Goal: Task Accomplishment & Management: Complete application form

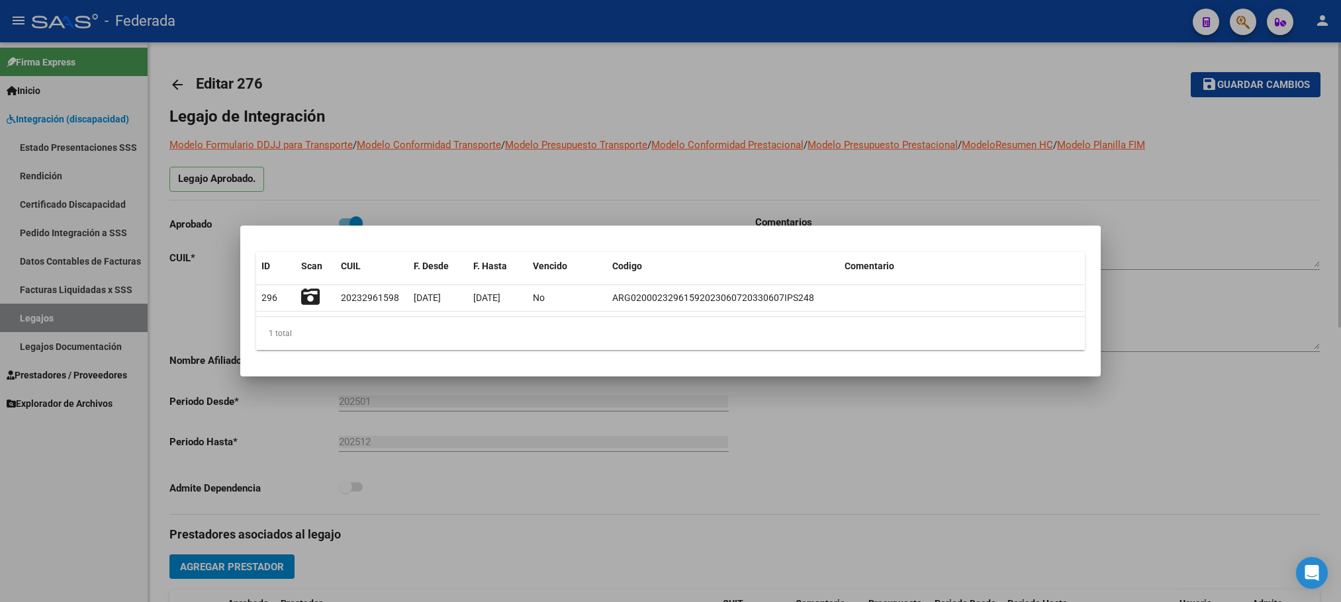
click at [482, 111] on div at bounding box center [670, 301] width 1341 height 602
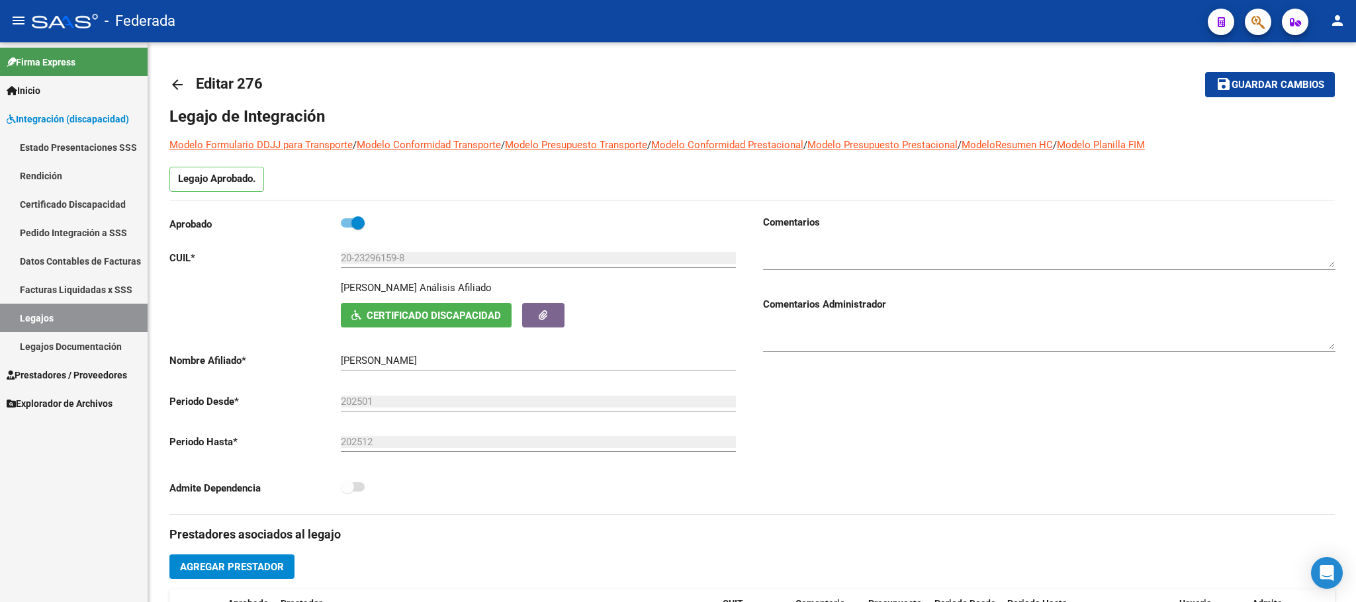
click at [94, 318] on link "Legajos" at bounding box center [74, 318] width 148 height 28
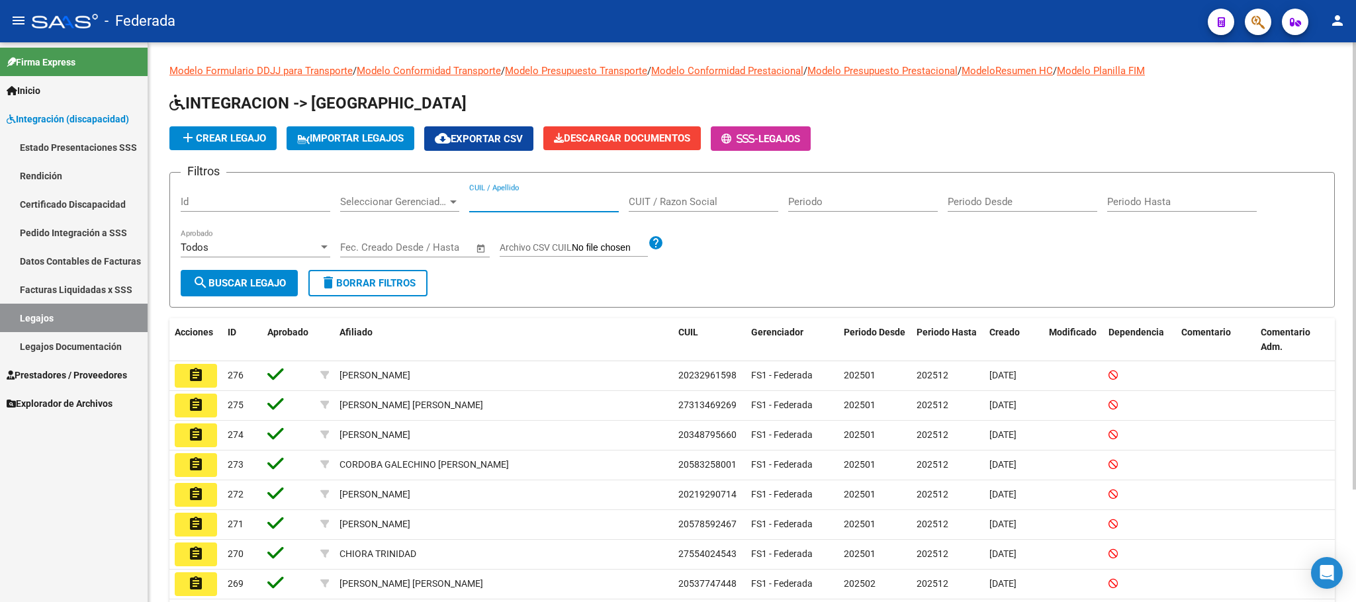
click at [492, 207] on input "CUIL / Apellido" at bounding box center [544, 202] width 150 height 12
paste input "20-55858911-7"
type input "20-55858911-7"
click at [280, 290] on button "search Buscar Legajo" at bounding box center [239, 283] width 117 height 26
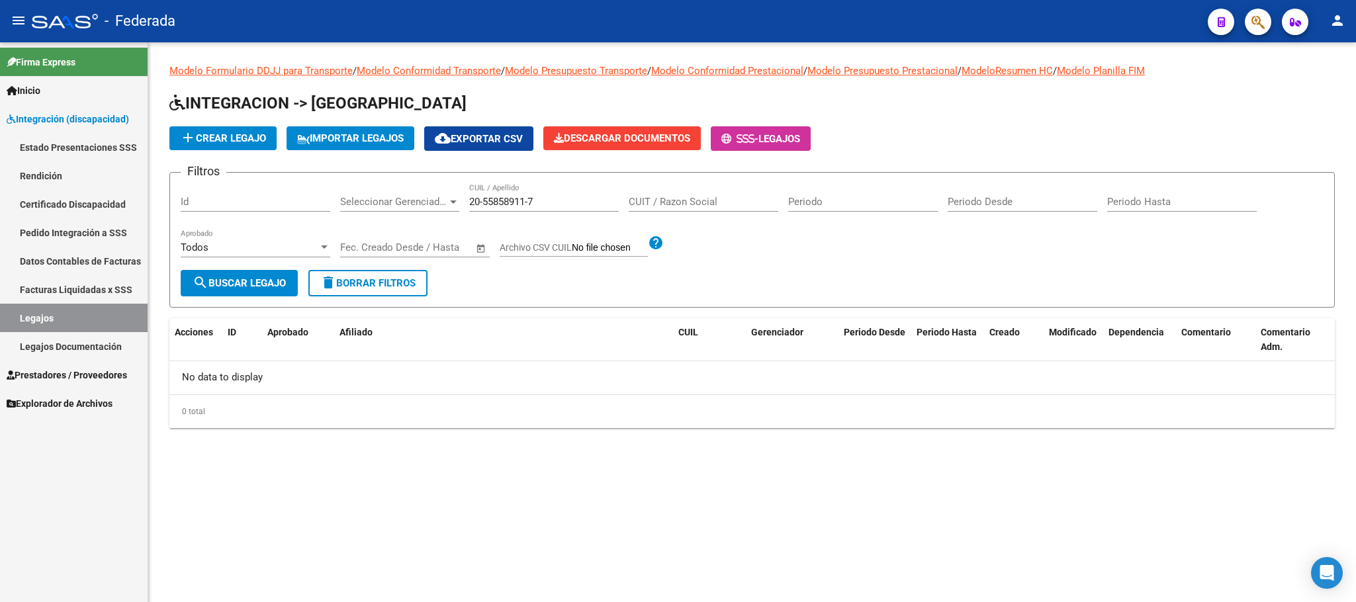
click at [359, 290] on button "delete Borrar Filtros" at bounding box center [367, 283] width 119 height 26
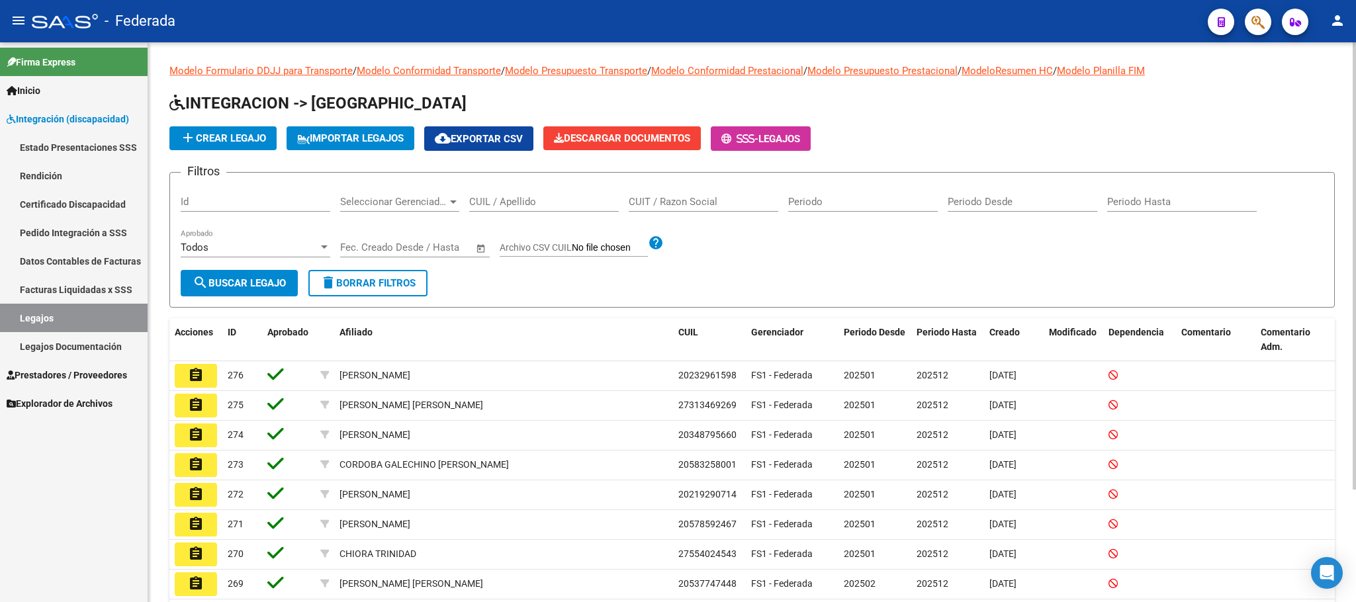
click at [260, 133] on span "add Crear Legajo" at bounding box center [223, 138] width 86 height 12
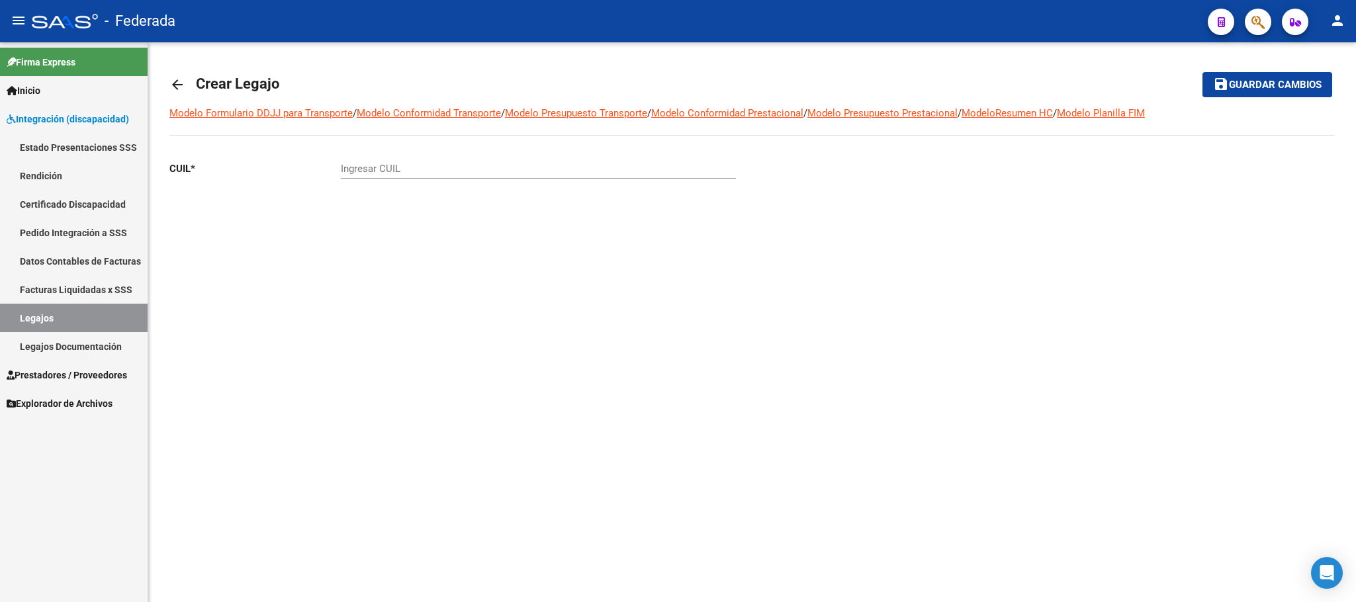
click at [425, 167] on input "Ingresar CUIL" at bounding box center [538, 169] width 395 height 12
paste input "20-55858911-7"
type input "20-55858911-7"
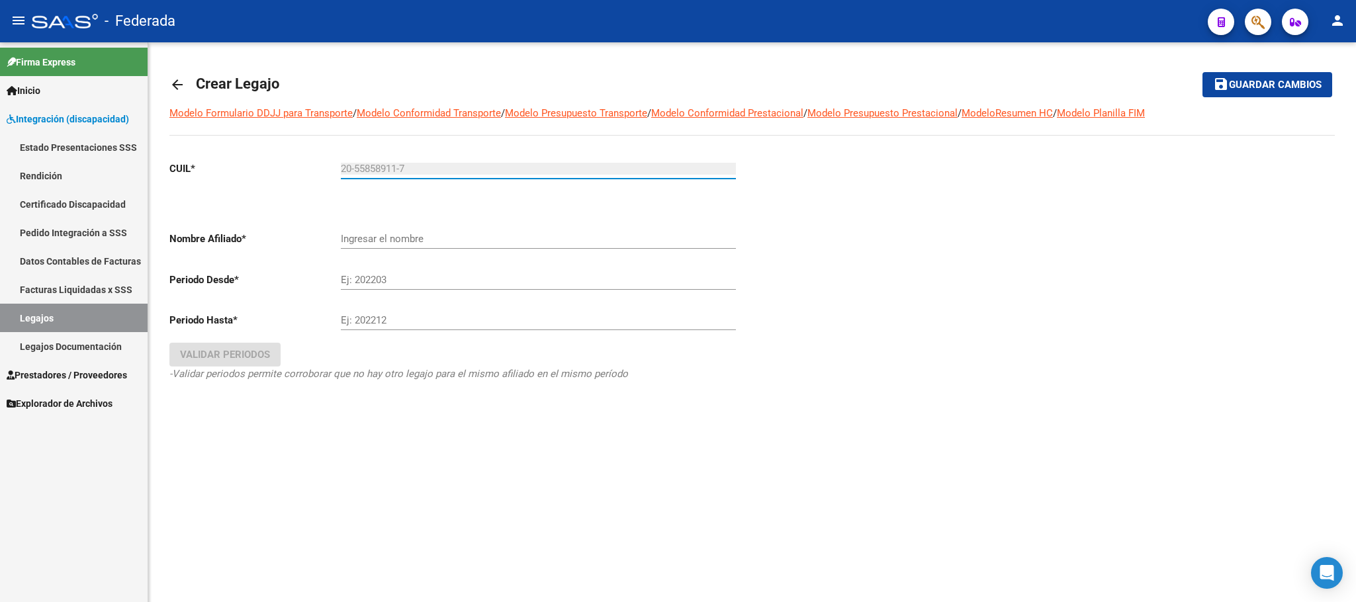
type input "[PERSON_NAME]"
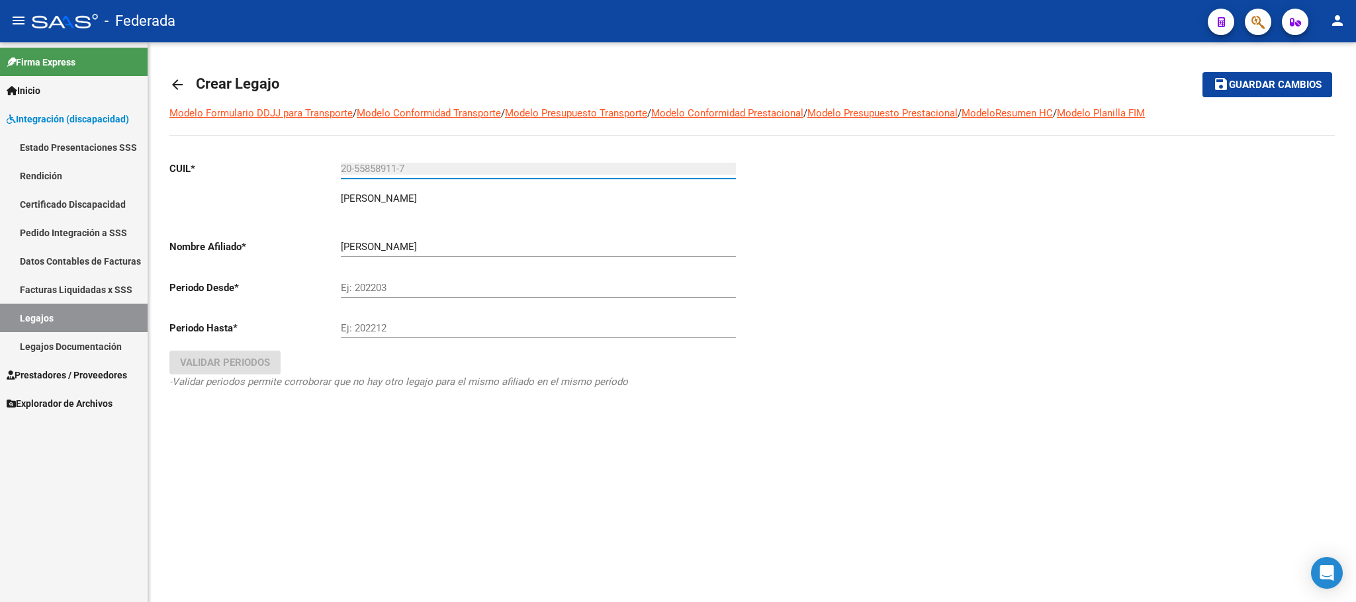
type input "20-55858911-7"
click at [410, 283] on input "Ej: 202203" at bounding box center [538, 288] width 395 height 12
type input "202501"
click at [389, 324] on input "Ej: 202212" at bounding box center [538, 328] width 395 height 12
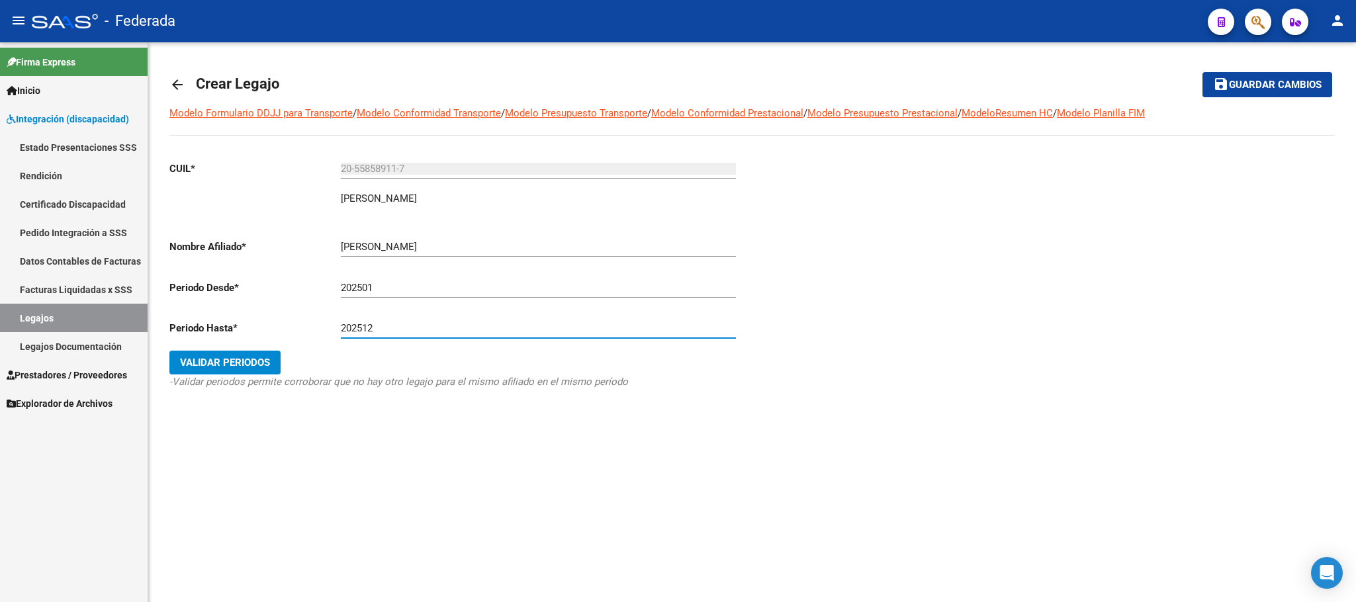
type input "202512"
click at [237, 371] on button "Validar Periodos" at bounding box center [224, 363] width 111 height 24
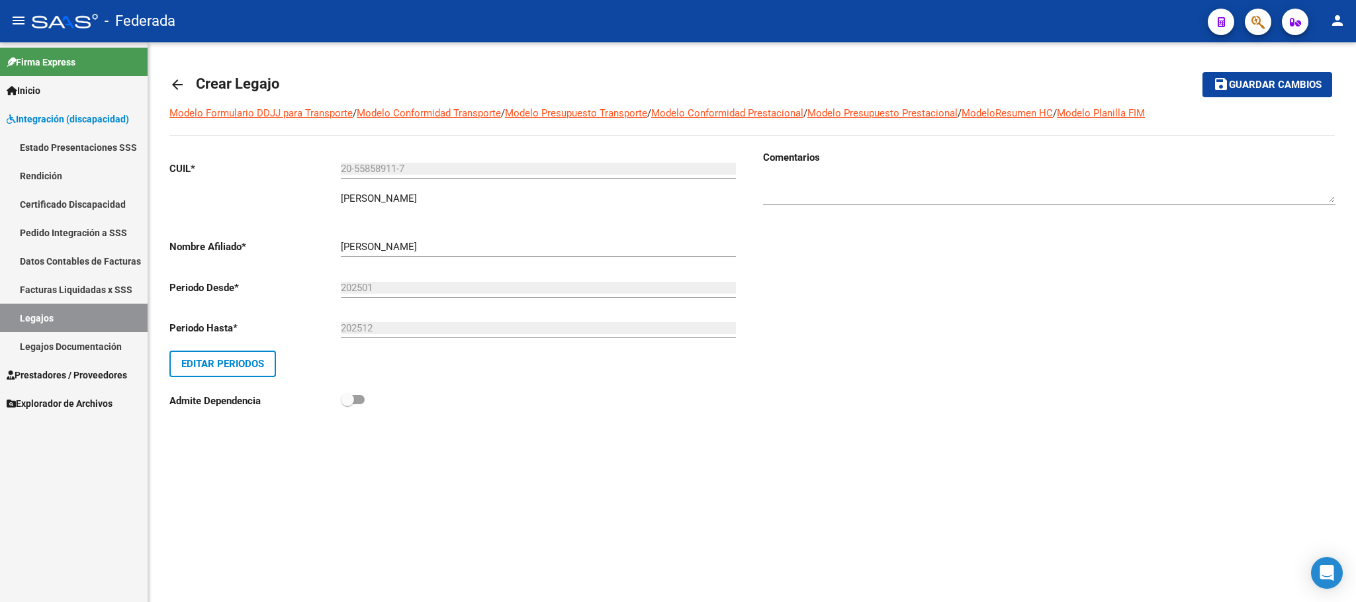
click at [1217, 86] on mat-icon "save" at bounding box center [1221, 84] width 16 height 16
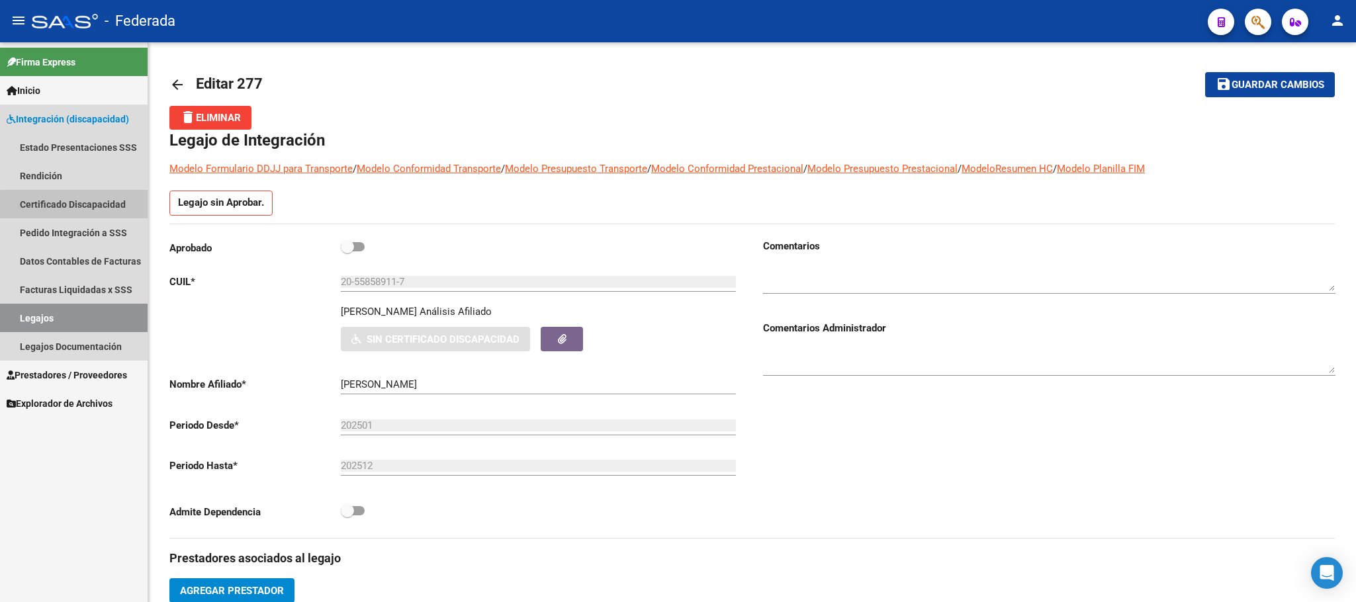
click at [77, 210] on link "Certificado Discapacidad" at bounding box center [74, 204] width 148 height 28
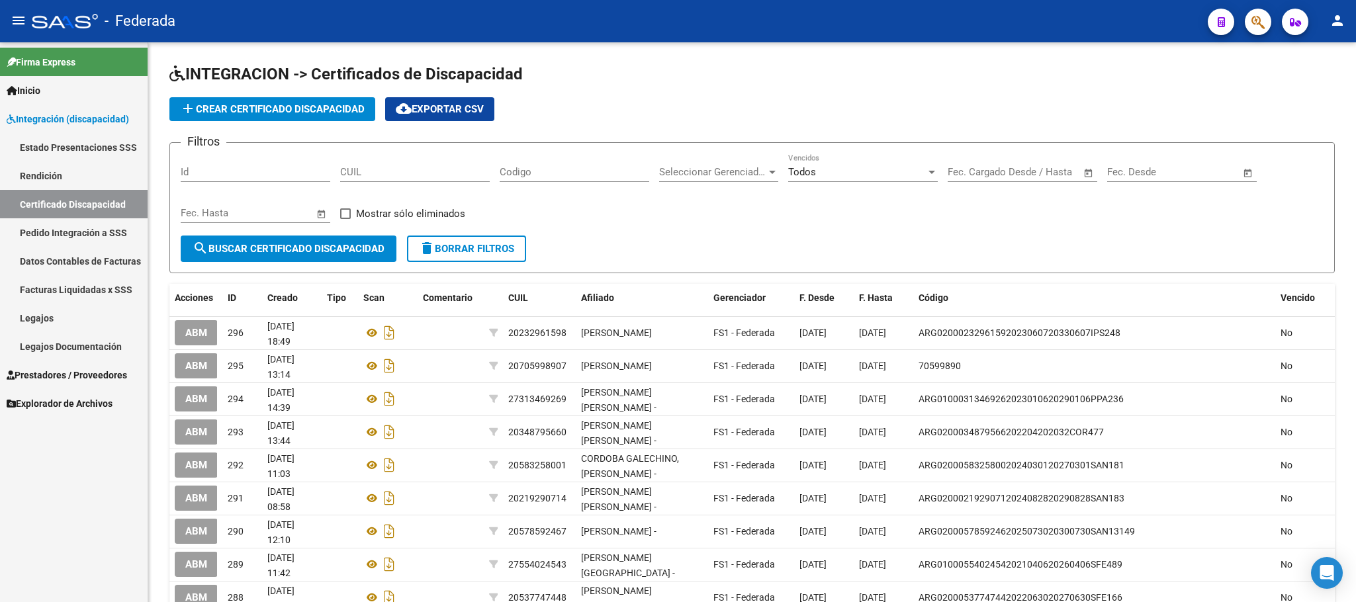
click at [60, 324] on link "Legajos" at bounding box center [74, 318] width 148 height 28
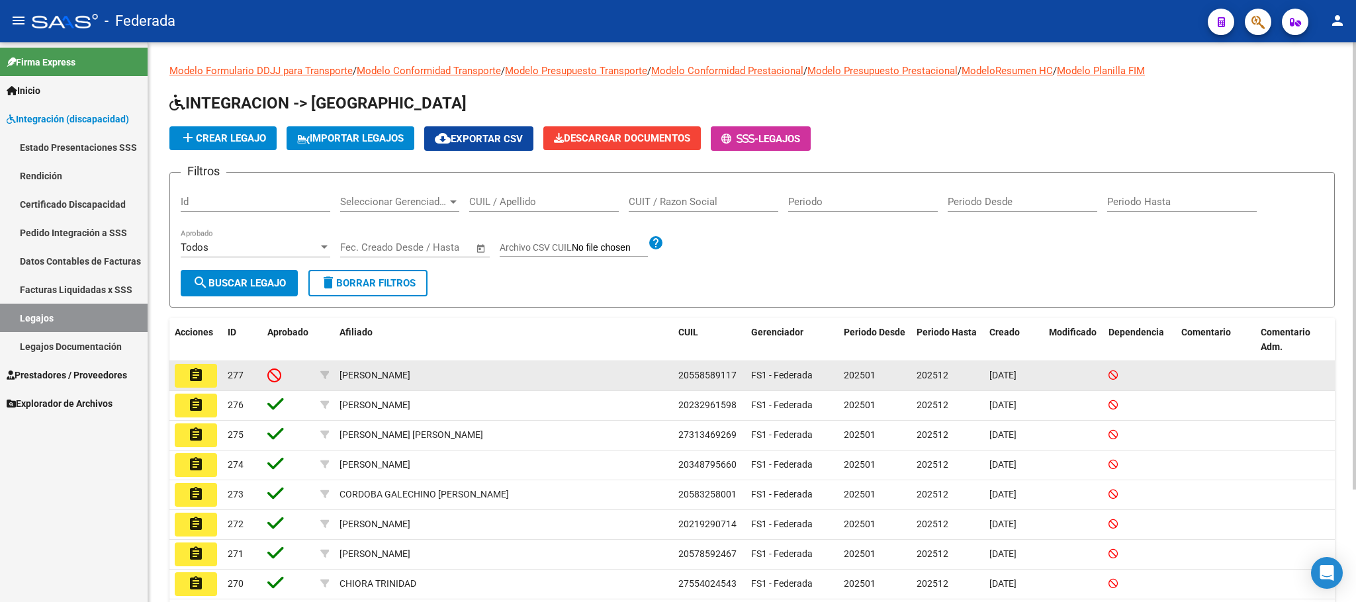
click at [689, 376] on span "20558589117" at bounding box center [707, 375] width 58 height 11
copy span "20558589117"
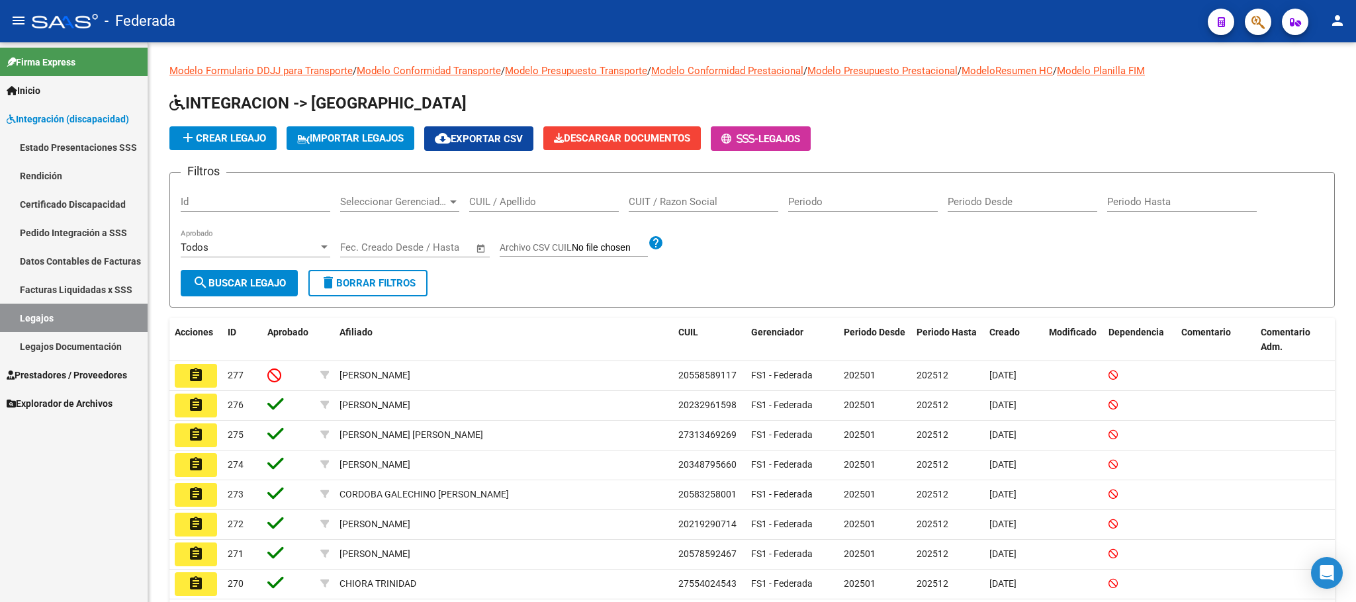
click at [78, 203] on link "Certificado Discapacidad" at bounding box center [74, 204] width 148 height 28
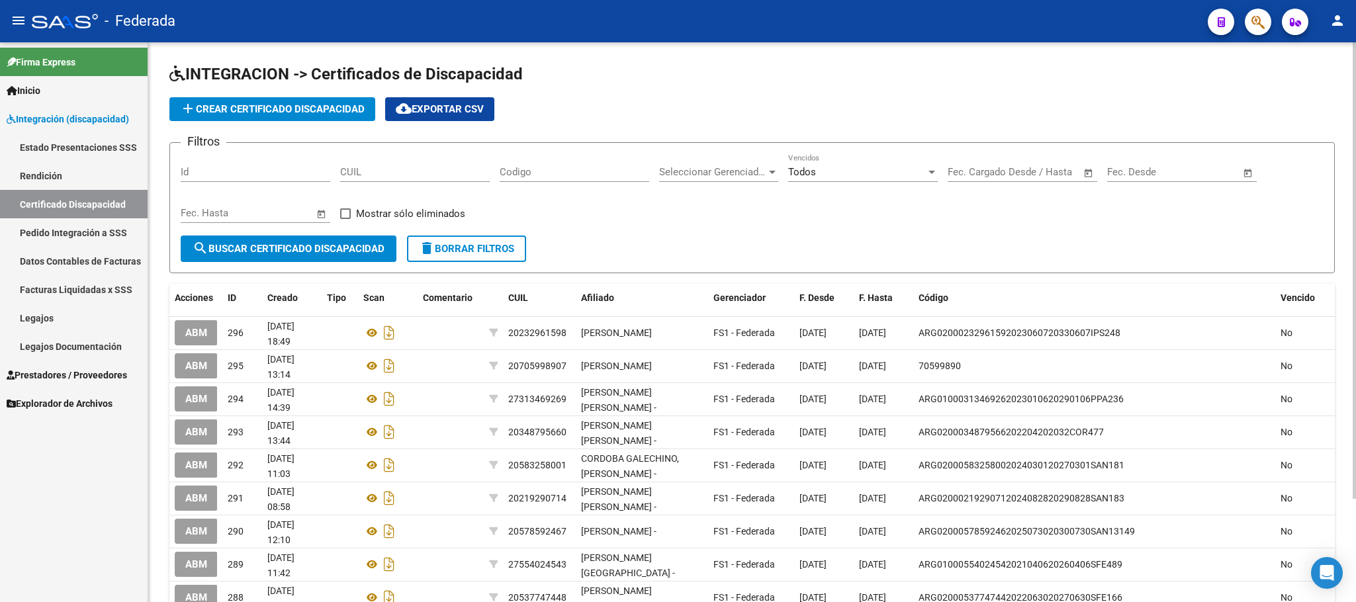
click at [286, 114] on span "add Crear Certificado Discapacidad" at bounding box center [272, 109] width 185 height 12
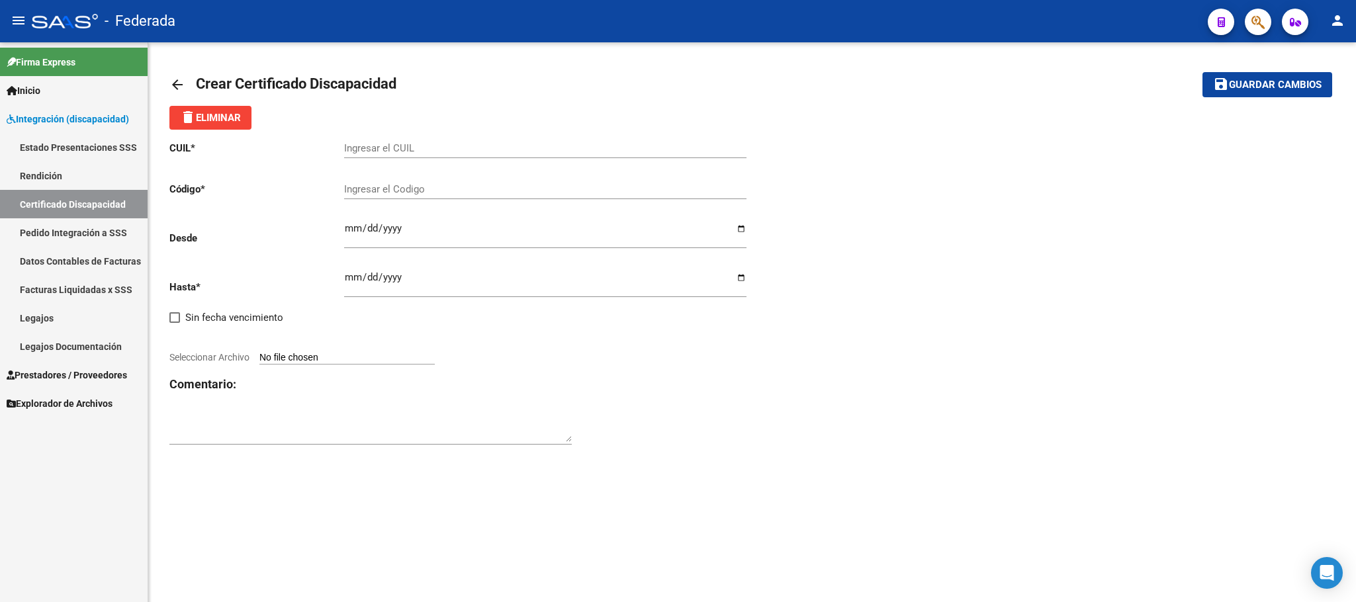
click at [404, 145] on input "Ingresar el CUIL" at bounding box center [545, 148] width 402 height 12
paste input "20-55858911-7"
type input "20-55858911-7"
click at [404, 187] on input "Ingresar el Codigo" at bounding box center [545, 189] width 402 height 12
click at [643, 549] on mat-sidenav-content "arrow_back Crear Certificado Discapacidad save Guardar cambios delete Eliminar …" at bounding box center [752, 322] width 1208 height 560
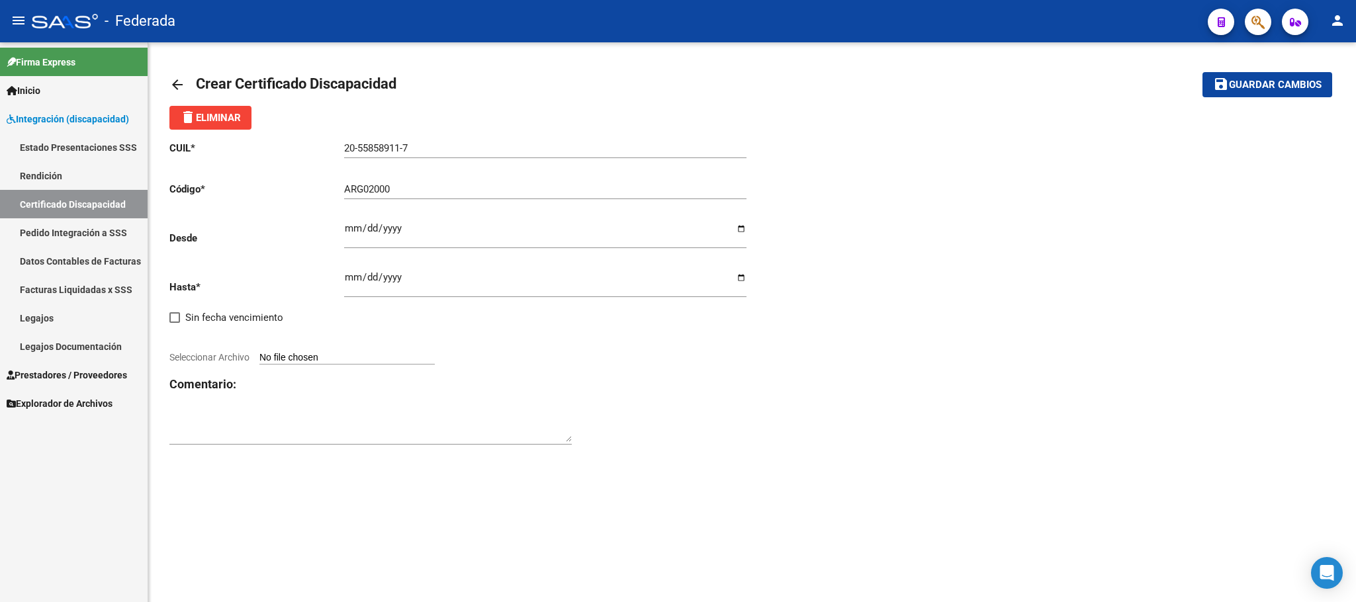
click at [378, 153] on input "20-55858911-7" at bounding box center [545, 148] width 402 height 12
click at [380, 153] on input "20-55858911-7" at bounding box center [545, 148] width 402 height 12
click at [447, 193] on input "ARG02000" at bounding box center [545, 189] width 402 height 12
paste input "55858911"
type input "ARG02000558589112024121620271216LA236"
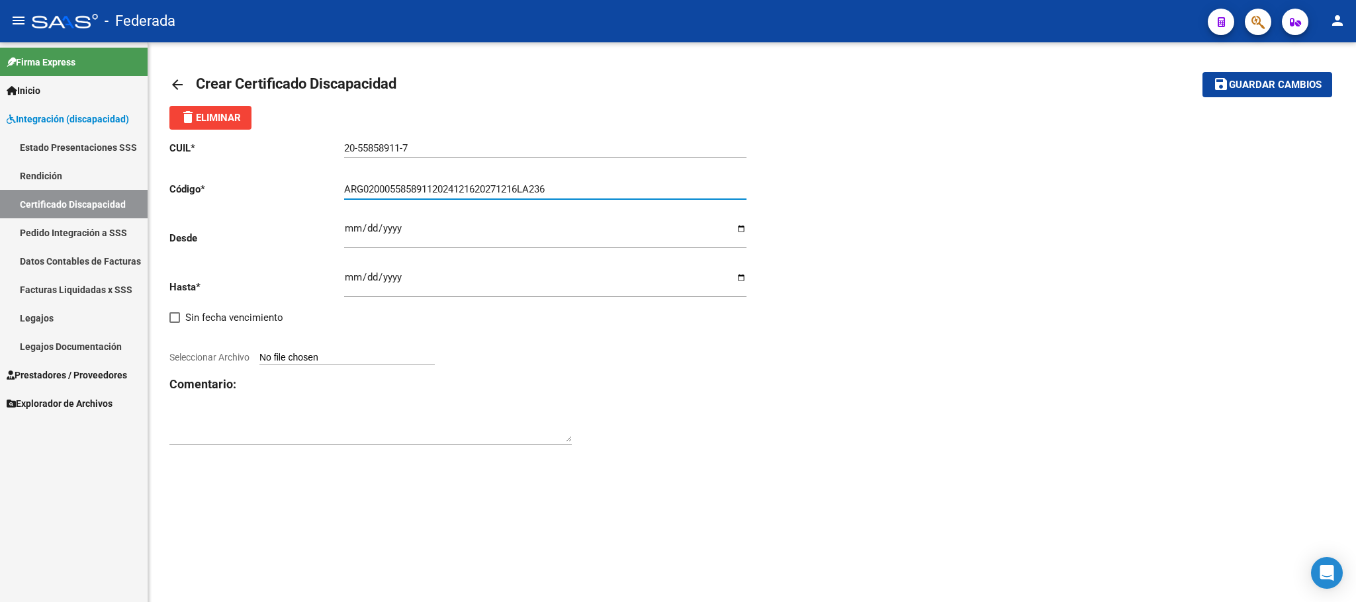
click at [348, 226] on input "Ingresar fec. Desde" at bounding box center [545, 233] width 402 height 21
type input "2024-12-16"
click at [348, 282] on input "Ingresar fec. Hasta" at bounding box center [545, 282] width 402 height 21
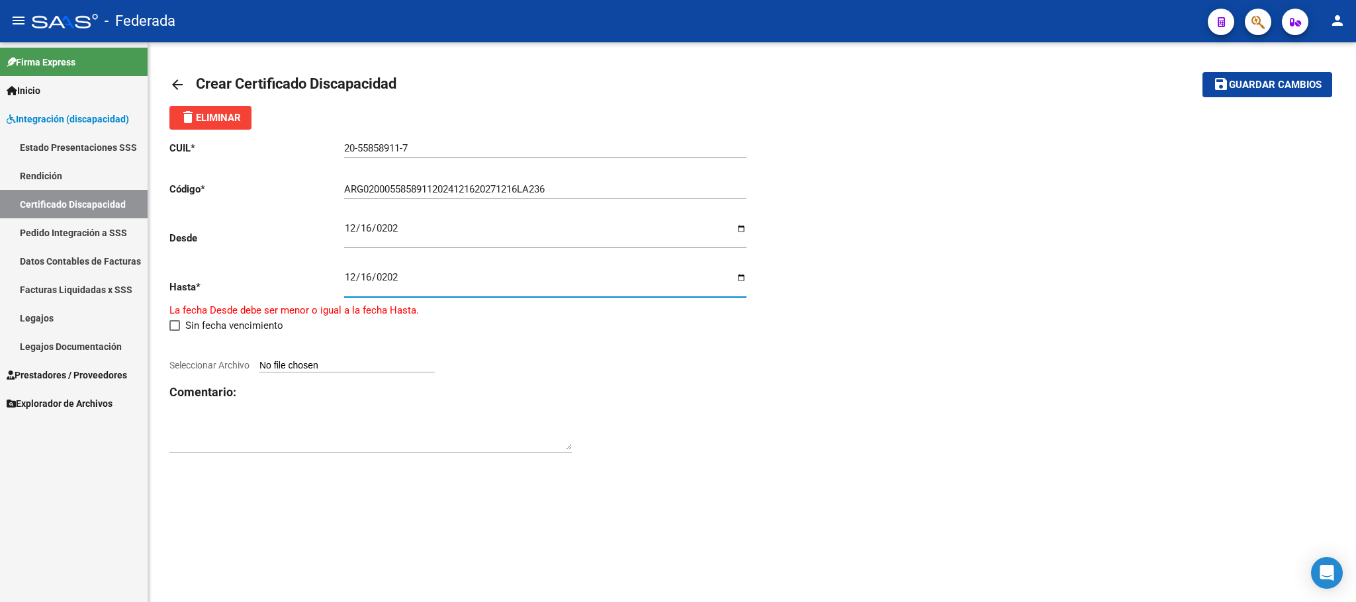
type input "[DATE]"
click at [435, 359] on input "Seleccionar Archivo" at bounding box center [346, 358] width 175 height 13
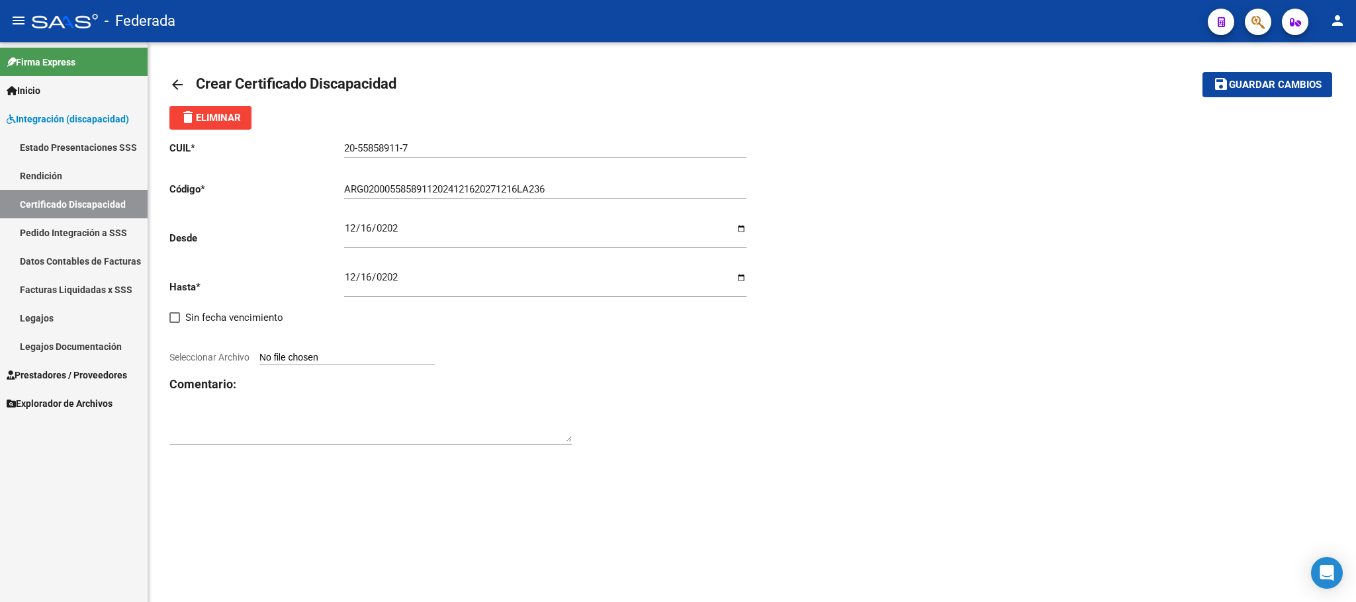
type input "C:\fakepath\NUEVO CUD MORALES.pdf"
click at [1249, 85] on span "Guardar cambios" at bounding box center [1275, 85] width 93 height 12
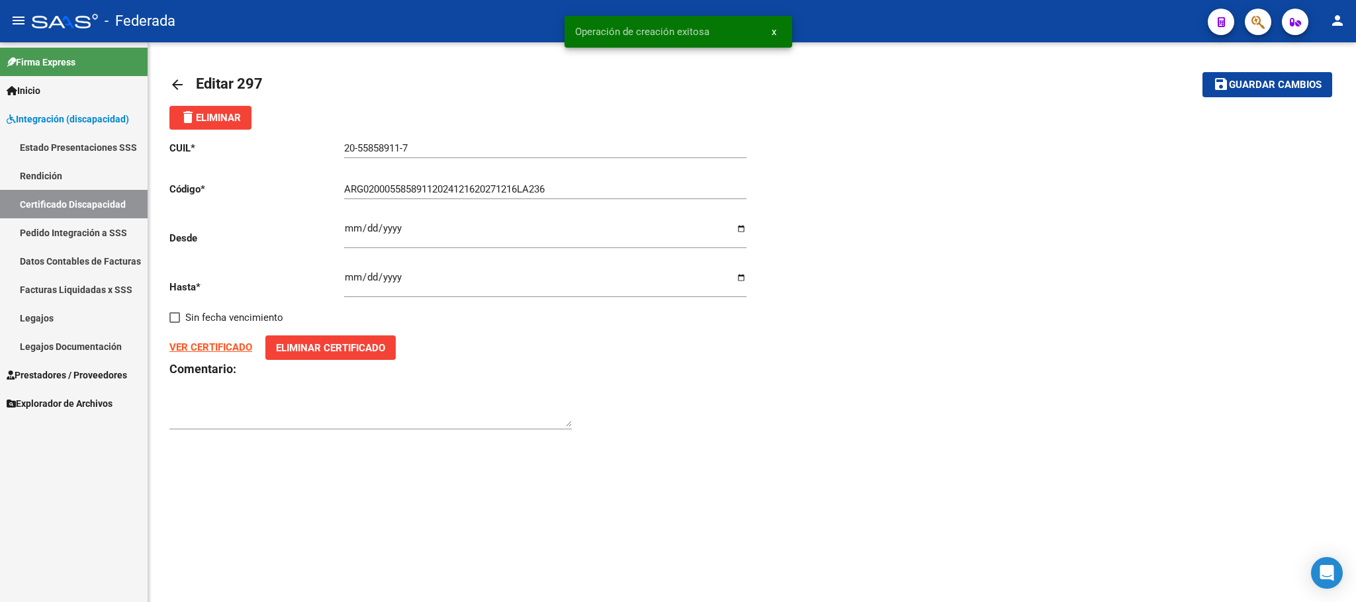
click at [73, 320] on link "Legajos" at bounding box center [74, 318] width 148 height 28
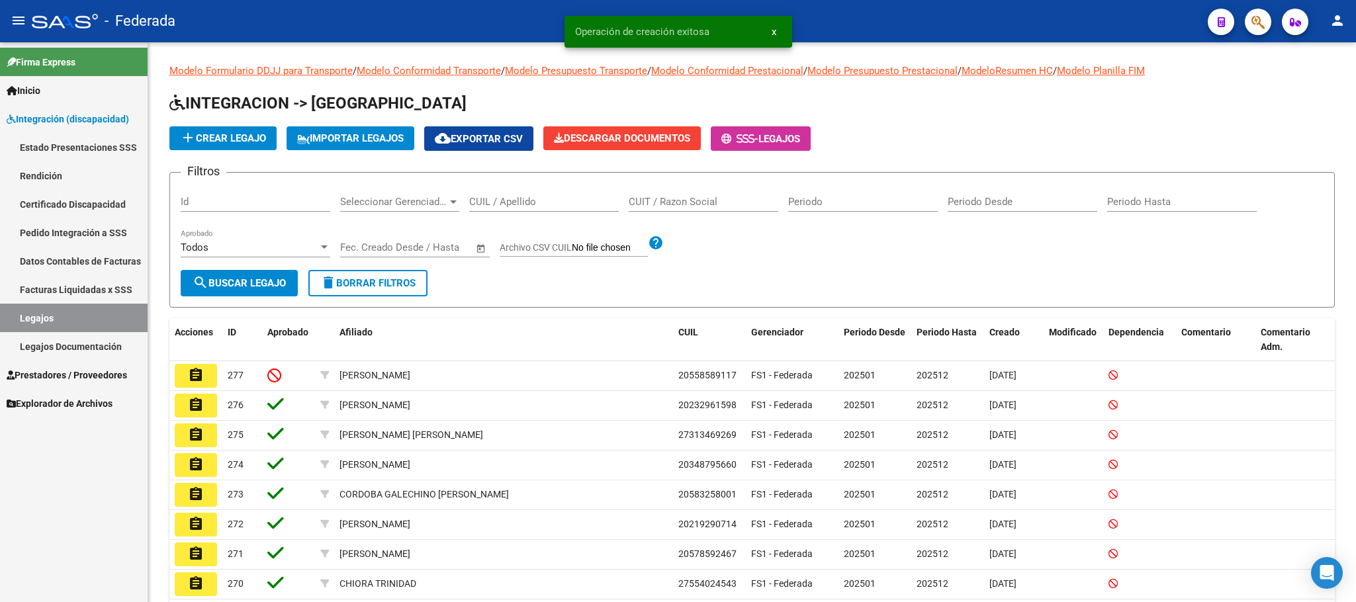
click at [195, 382] on mat-icon "assignment" at bounding box center [196, 375] width 16 height 16
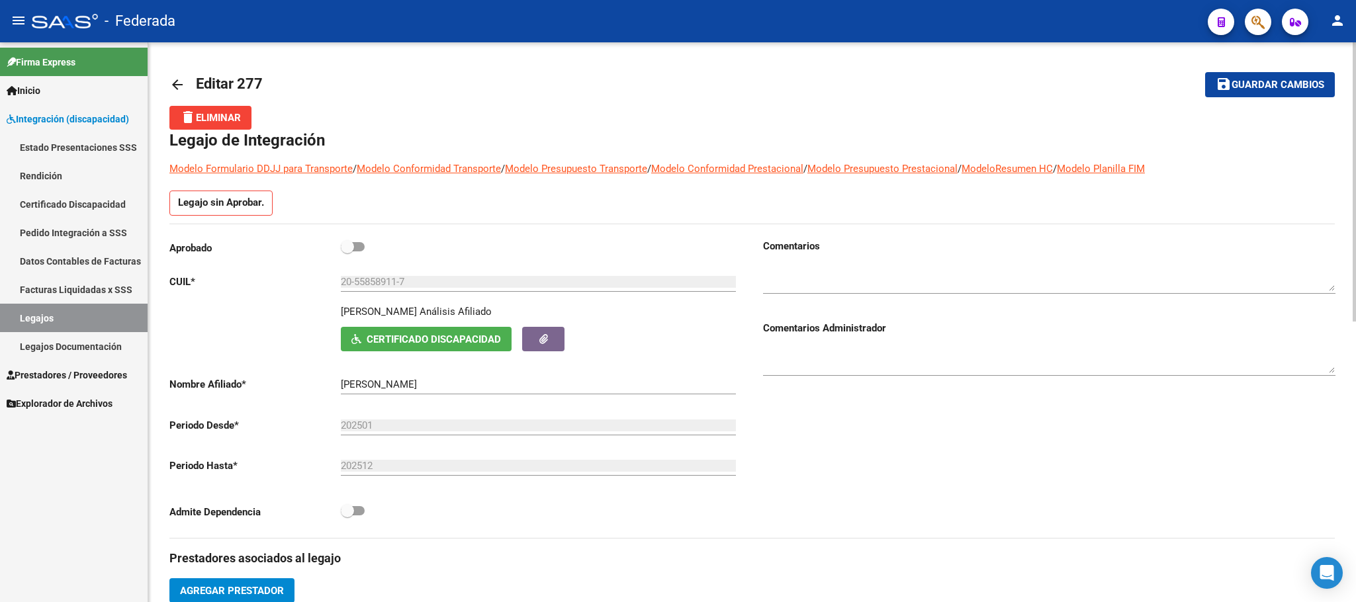
click at [354, 249] on span at bounding box center [353, 246] width 24 height 9
click at [347, 251] on input "checkbox" at bounding box center [347, 251] width 1 height 1
checkbox input "true"
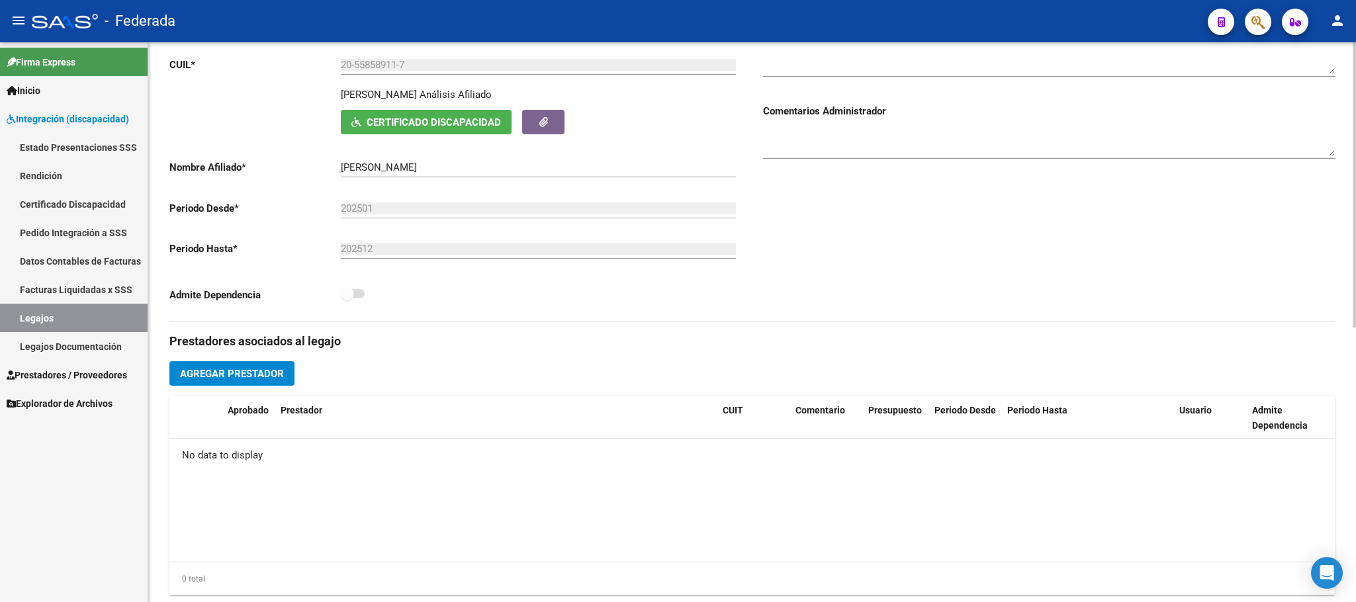
scroll to position [198, 0]
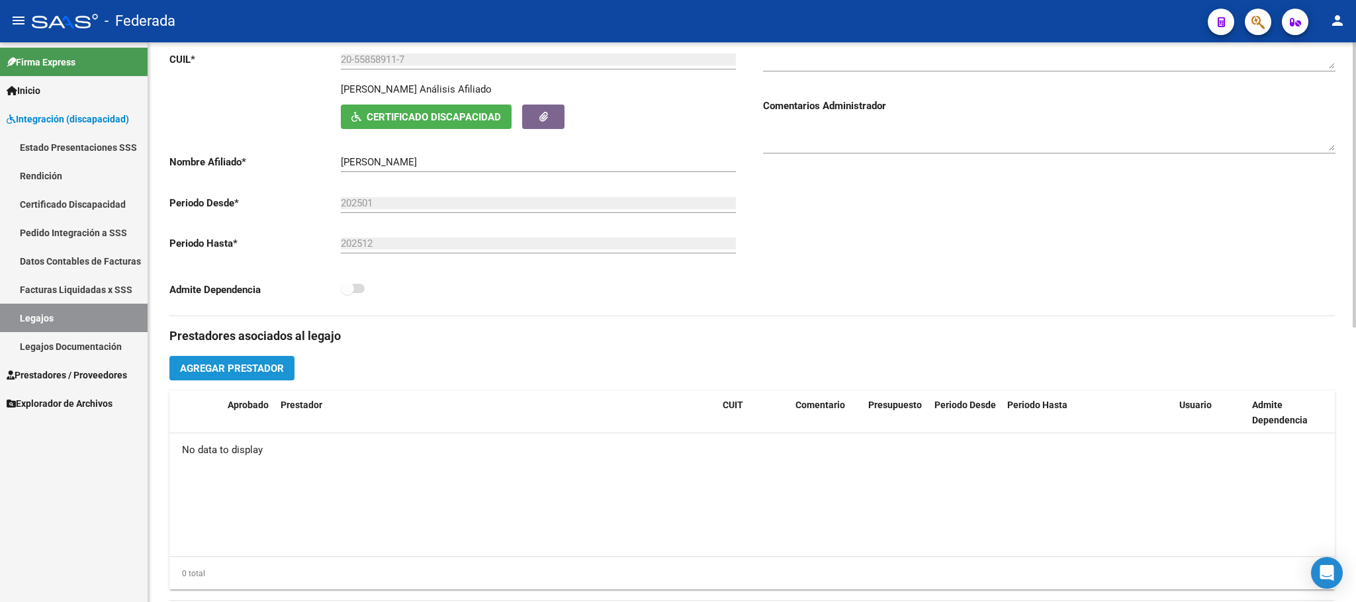
click at [258, 373] on span "Agregar Prestador" at bounding box center [232, 369] width 104 height 12
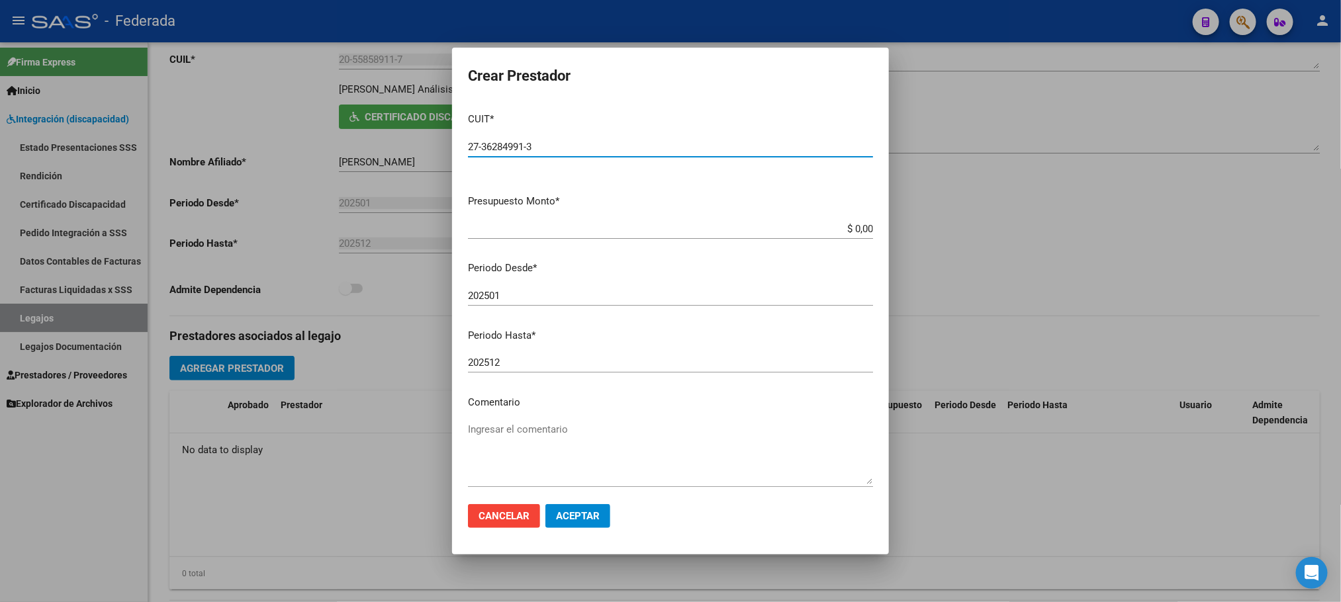
type input "27-36284991-3"
click at [508, 429] on textarea "Ingresar el comentario" at bounding box center [670, 453] width 405 height 62
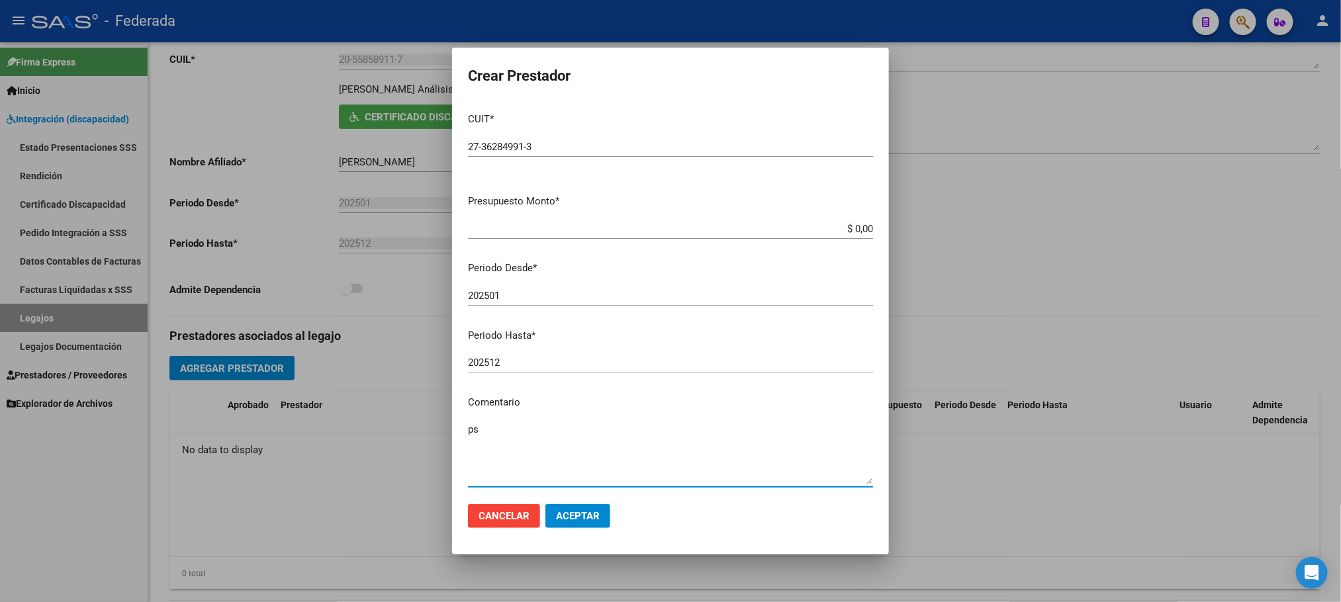
type textarea "p"
type textarea "PSICOMOTRICIDAD"
click at [582, 511] on span "Aceptar" at bounding box center [578, 516] width 44 height 12
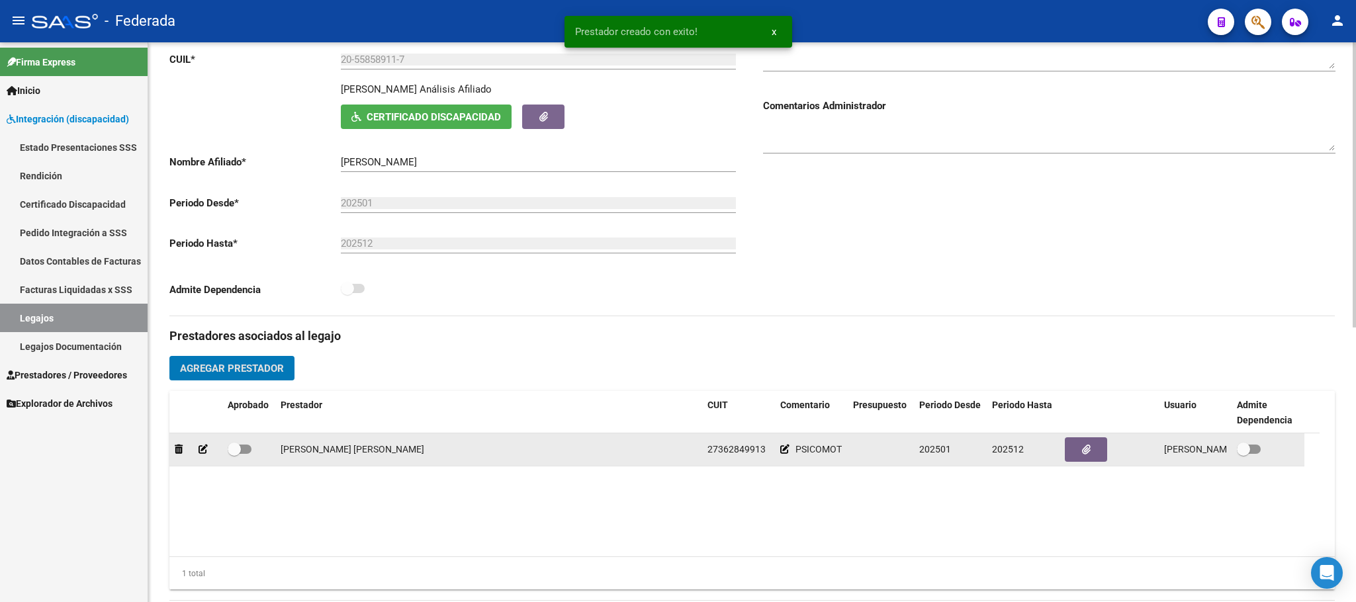
click at [234, 456] on span at bounding box center [234, 449] width 13 height 13
click at [234, 455] on input "checkbox" at bounding box center [234, 454] width 1 height 1
checkbox input "true"
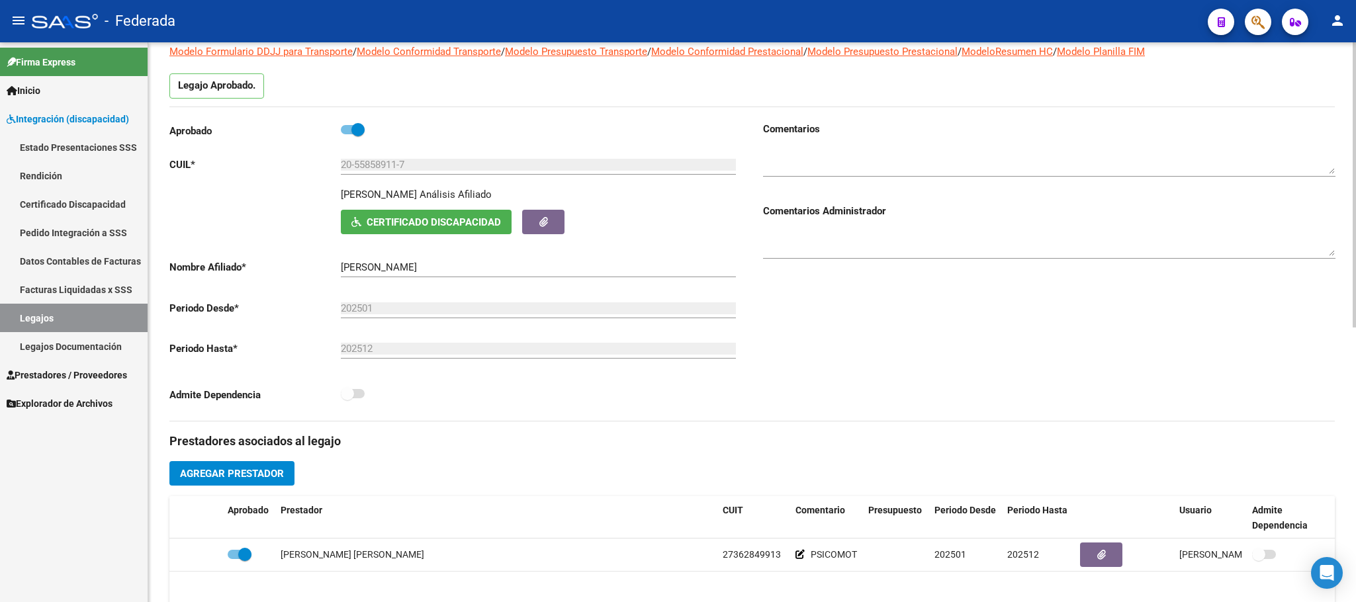
scroll to position [0, 0]
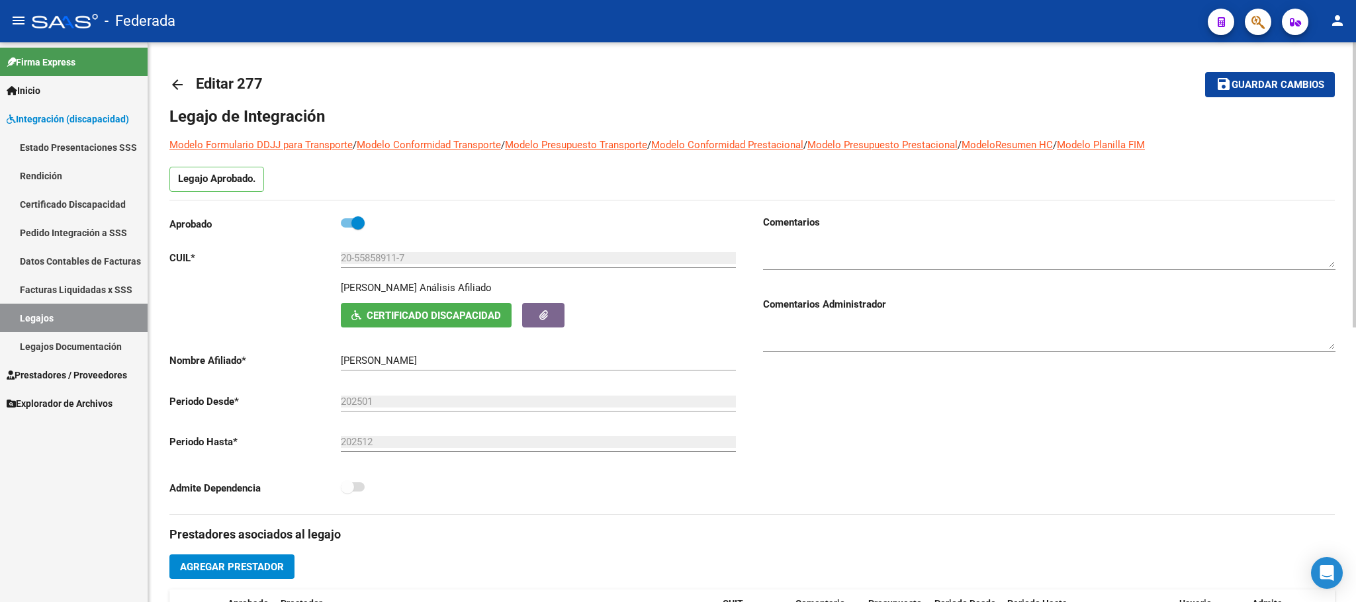
click at [1255, 87] on span "Guardar cambios" at bounding box center [1277, 85] width 93 height 12
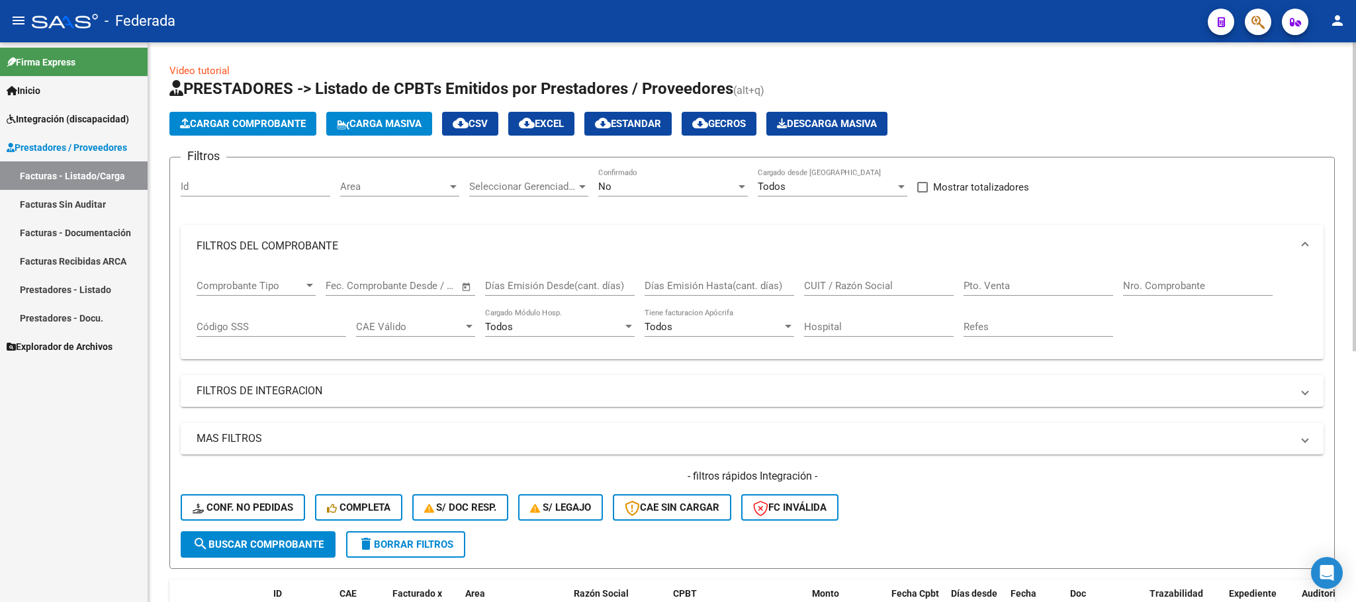
scroll to position [130, 0]
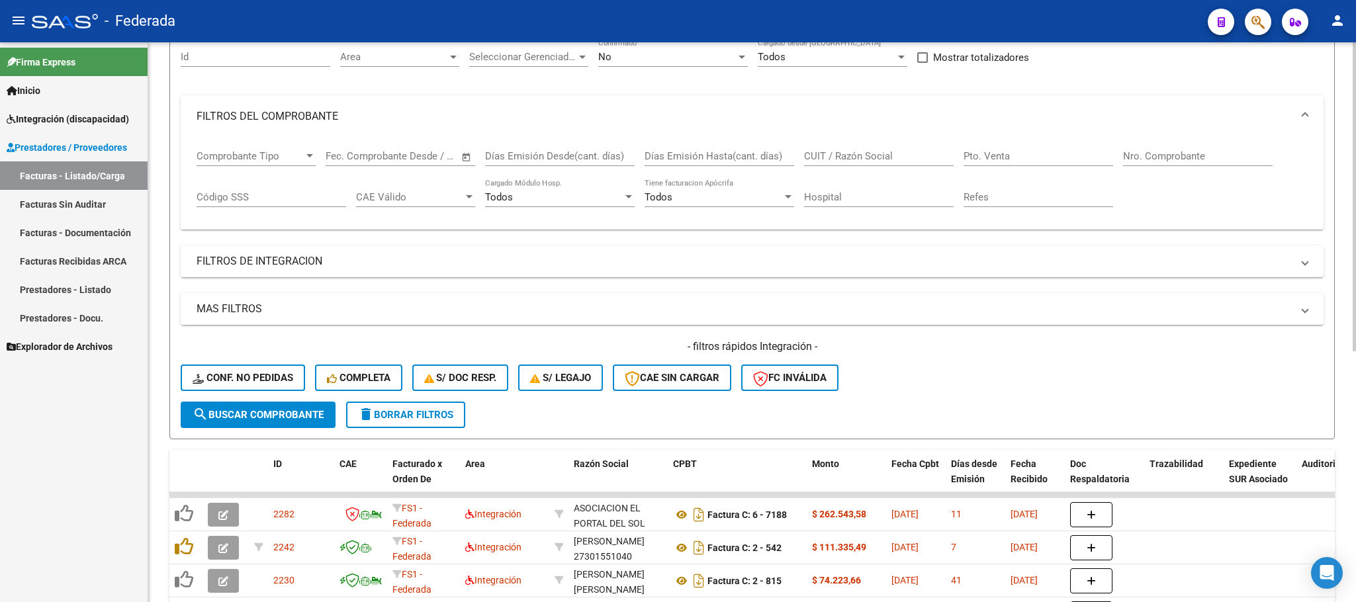
click at [858, 150] on div "CUIT / Razón Social" at bounding box center [879, 152] width 150 height 28
paste input "ANAH"
type input "ANAH"
click at [312, 427] on button "search Buscar Comprobante" at bounding box center [258, 415] width 155 height 26
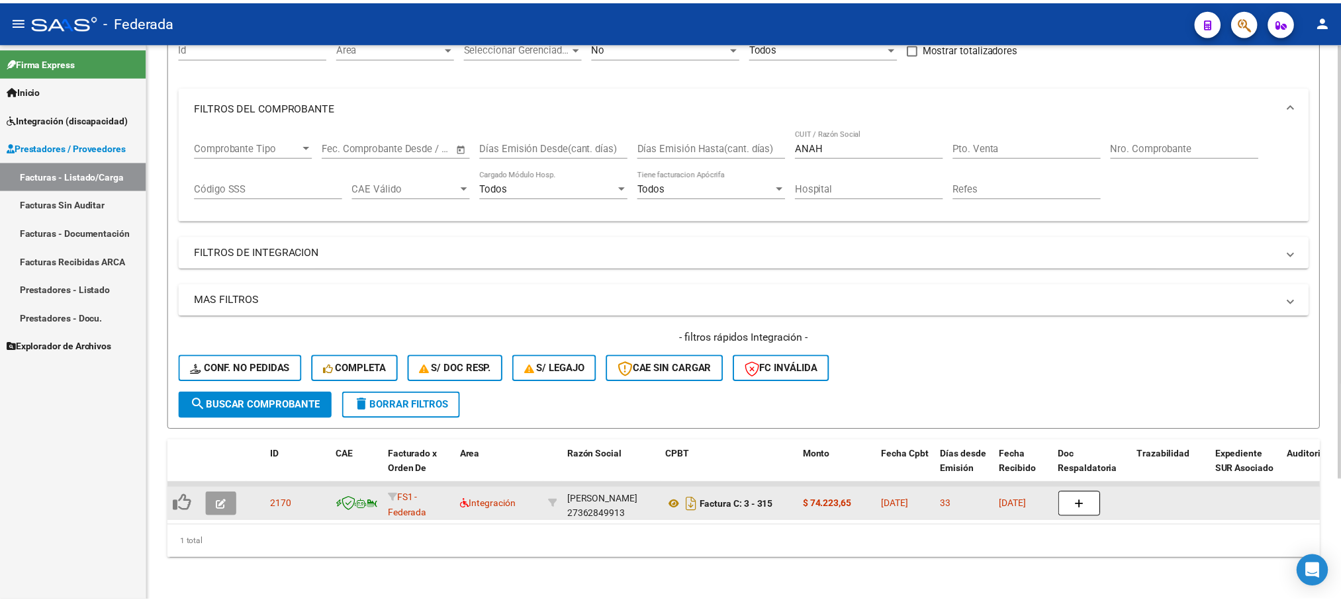
scroll to position [17, 0]
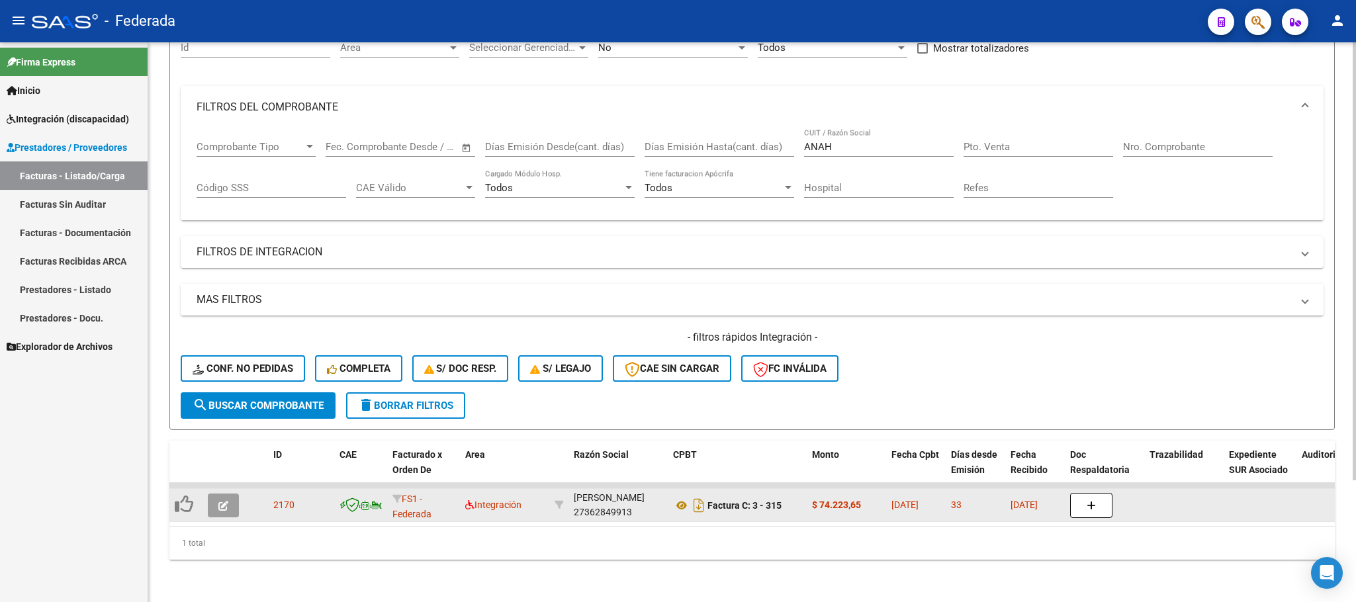
click at [592, 497] on div "[PERSON_NAME] [PERSON_NAME] 27362849913" at bounding box center [618, 506] width 89 height 28
copy div "27362849913"
click at [679, 498] on icon at bounding box center [681, 506] width 17 height 16
click at [682, 498] on icon at bounding box center [681, 506] width 17 height 16
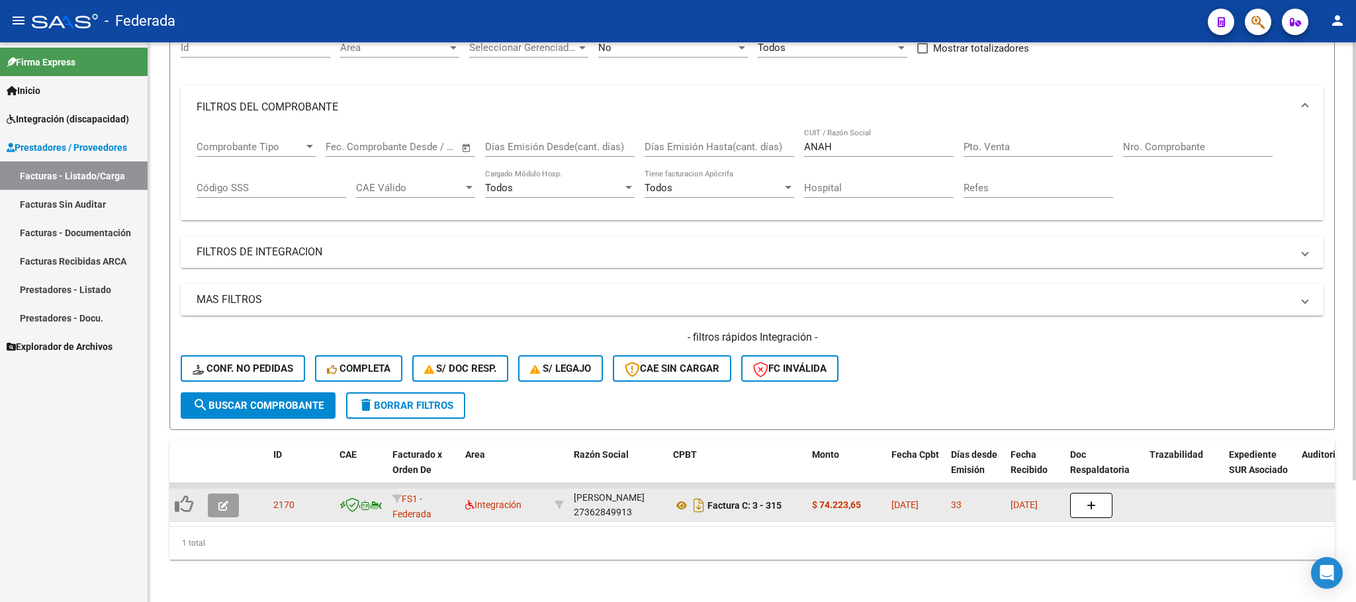
click at [588, 496] on div "[PERSON_NAME] [PERSON_NAME] 27362849913" at bounding box center [618, 506] width 89 height 28
click at [232, 496] on button "button" at bounding box center [223, 506] width 31 height 24
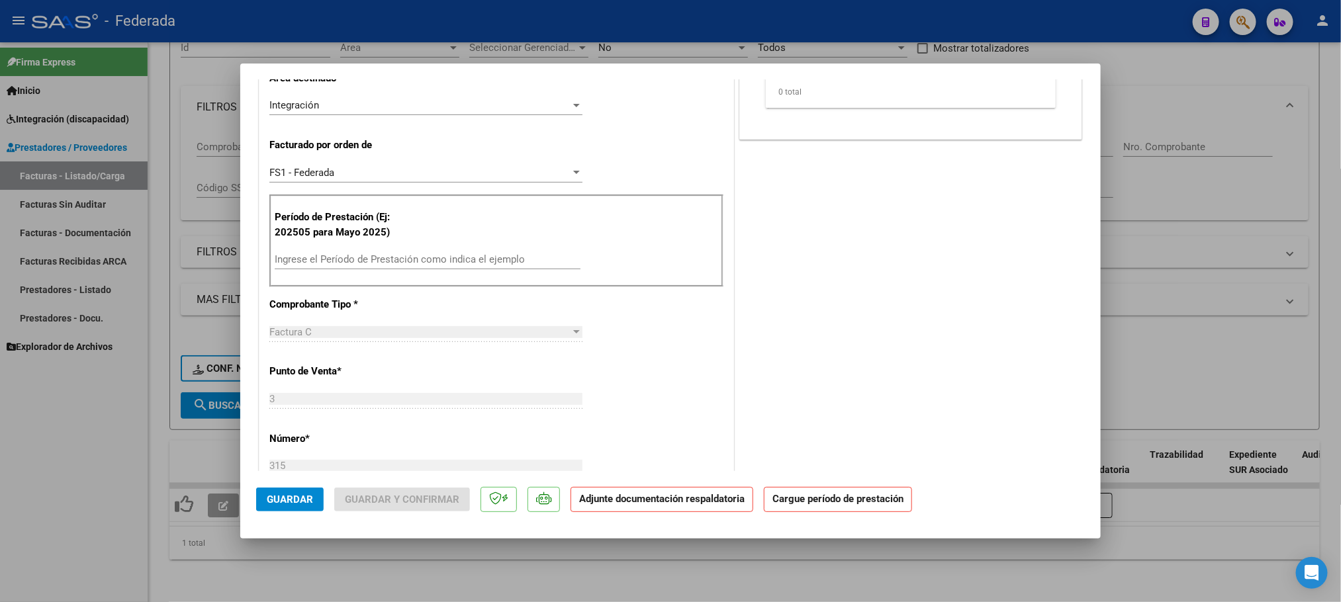
type input "$ 0,00"
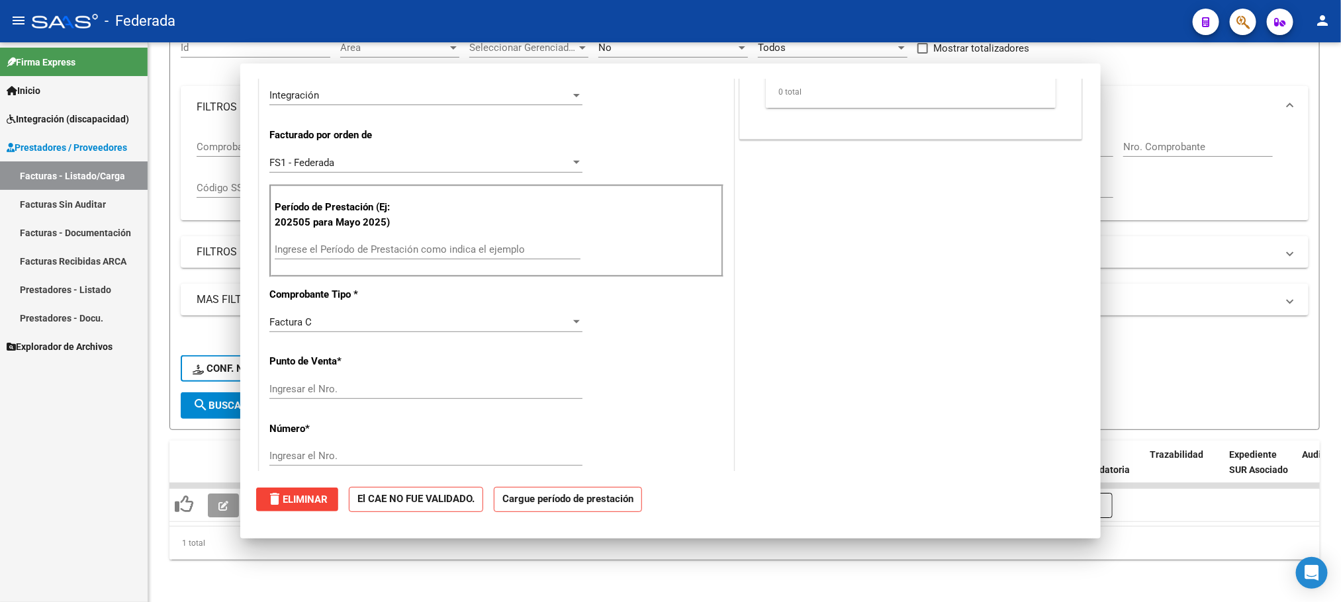
scroll to position [288, 0]
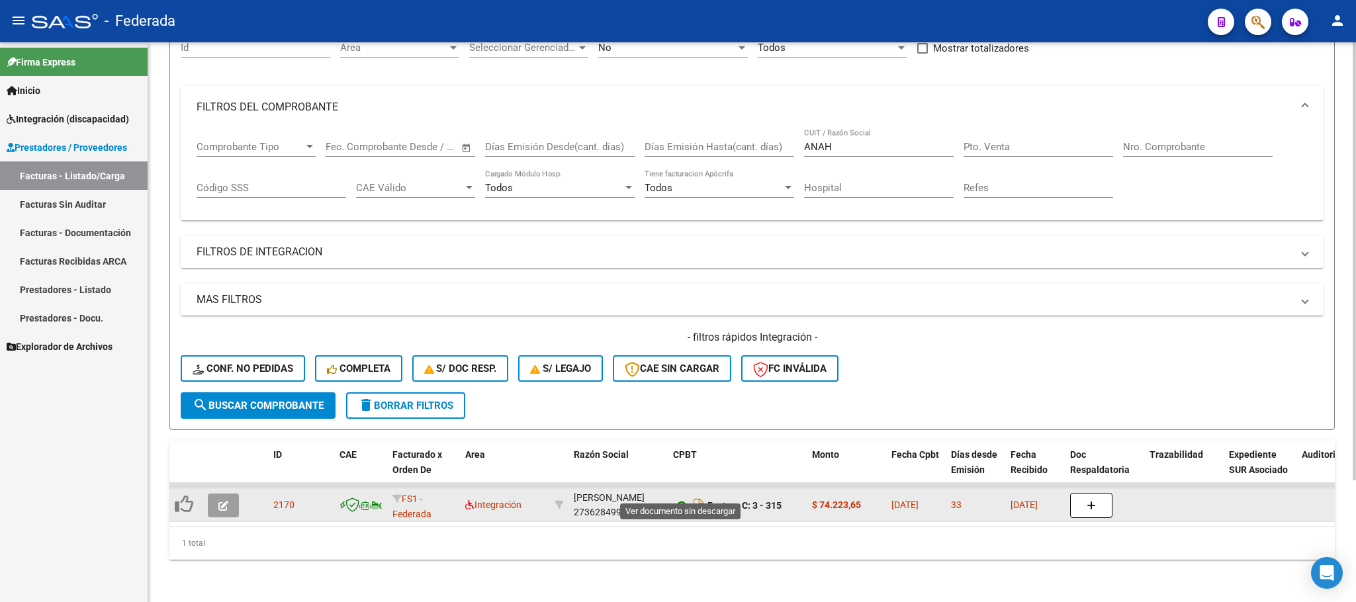
click at [679, 498] on icon at bounding box center [681, 506] width 17 height 16
click at [217, 494] on button "button" at bounding box center [223, 506] width 31 height 24
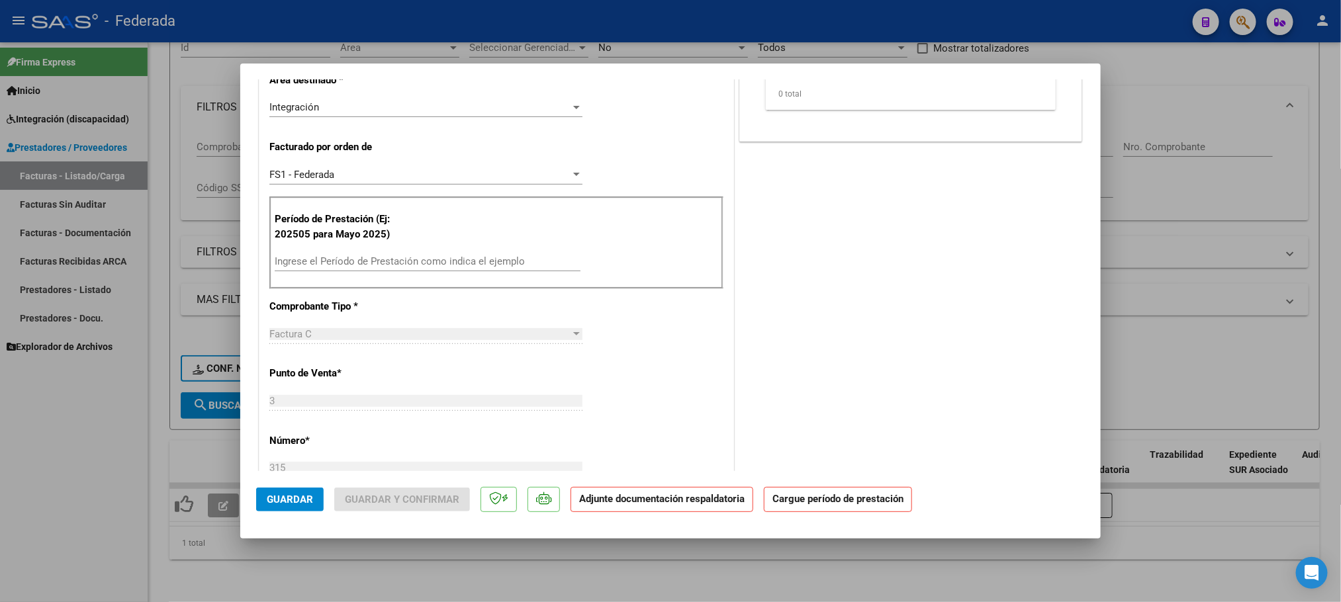
scroll to position [298, 0]
click at [351, 258] on input "Ingrese el Período de Prestación como indica el ejemplo" at bounding box center [428, 259] width 306 height 12
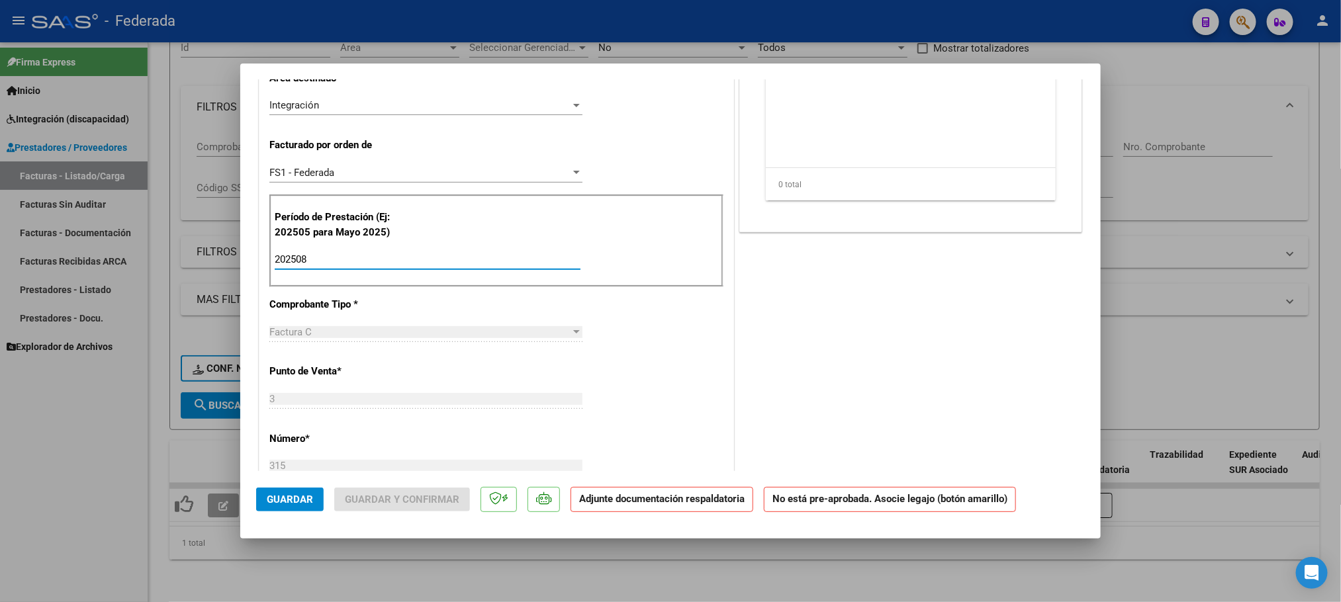
type input "202508"
click at [807, 324] on div "COMENTARIOS Comentarios De la Obra Social: Comentarios de la Obra Social (no vi…" at bounding box center [910, 411] width 348 height 1229
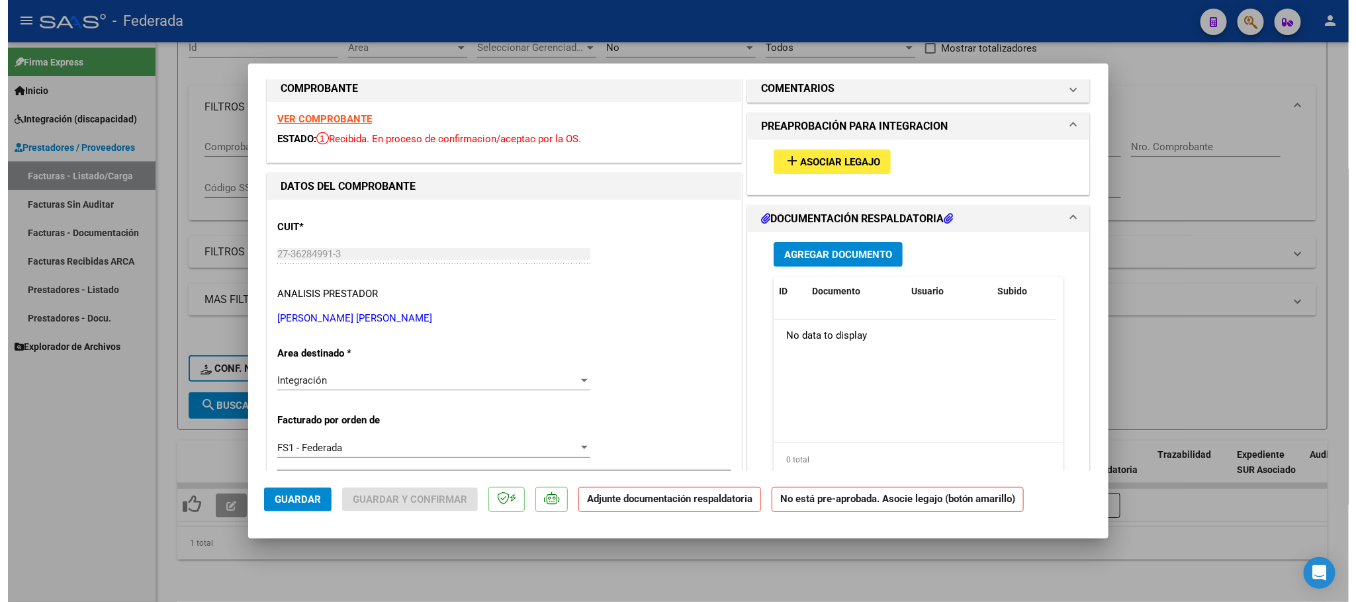
scroll to position [0, 0]
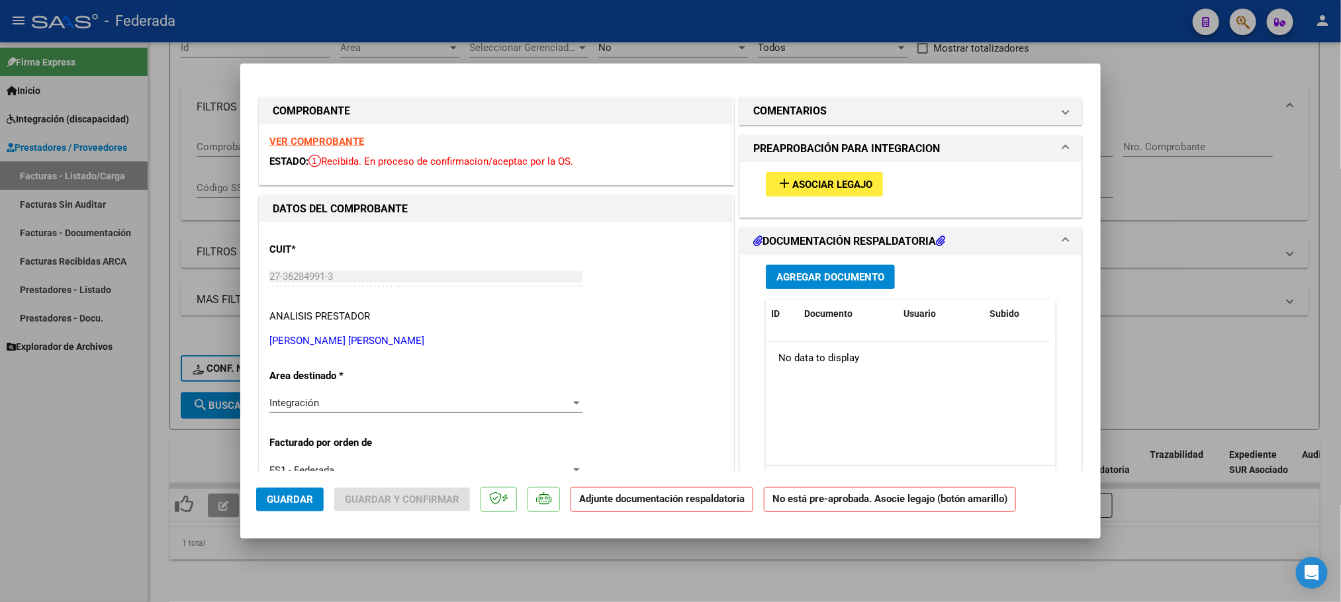
click at [804, 187] on span "Asociar Legajo" at bounding box center [832, 185] width 80 height 12
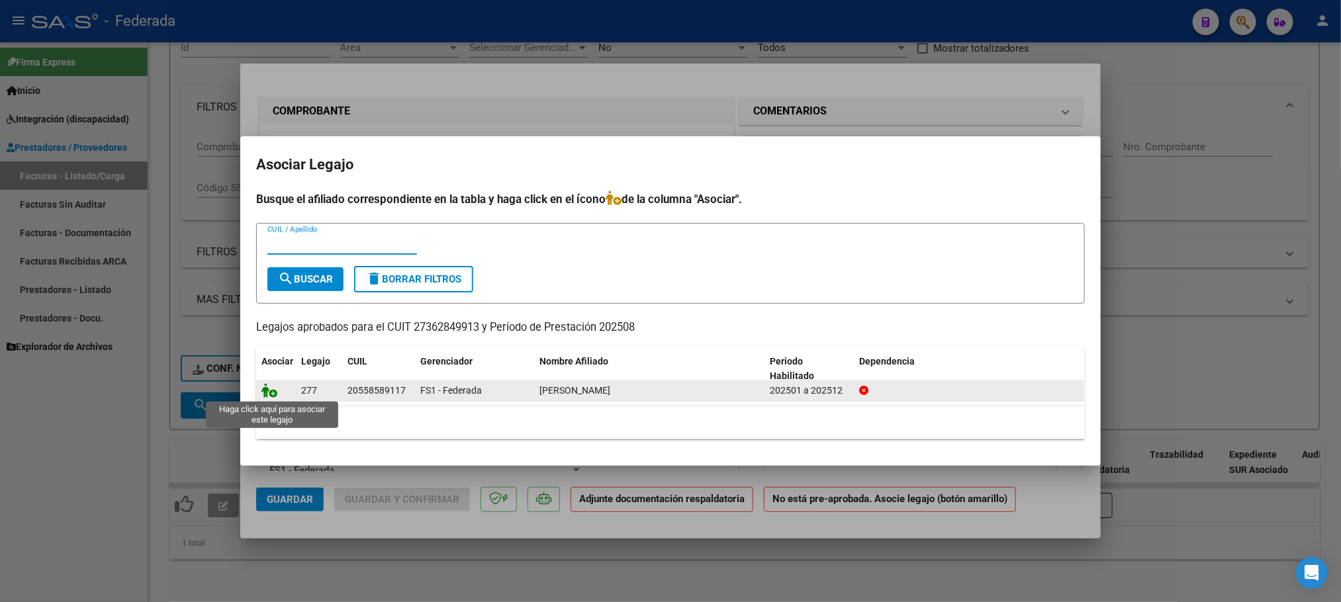
click at [269, 388] on icon at bounding box center [269, 390] width 16 height 15
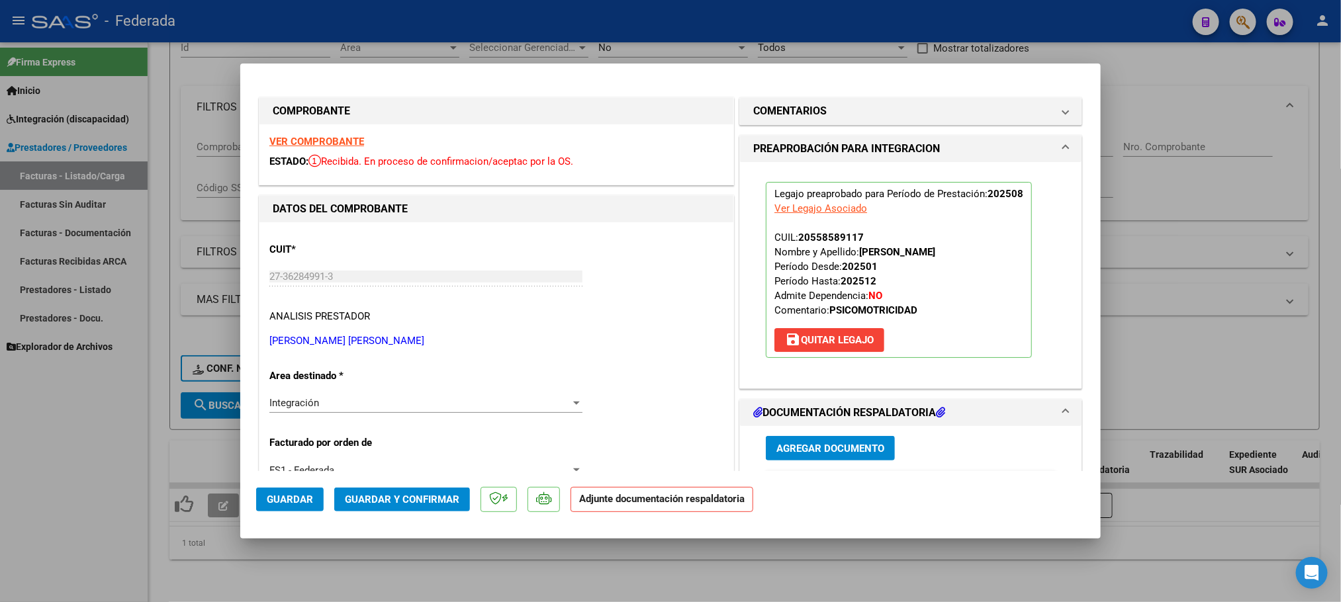
click at [364, 499] on span "Guardar y Confirmar" at bounding box center [402, 500] width 114 height 12
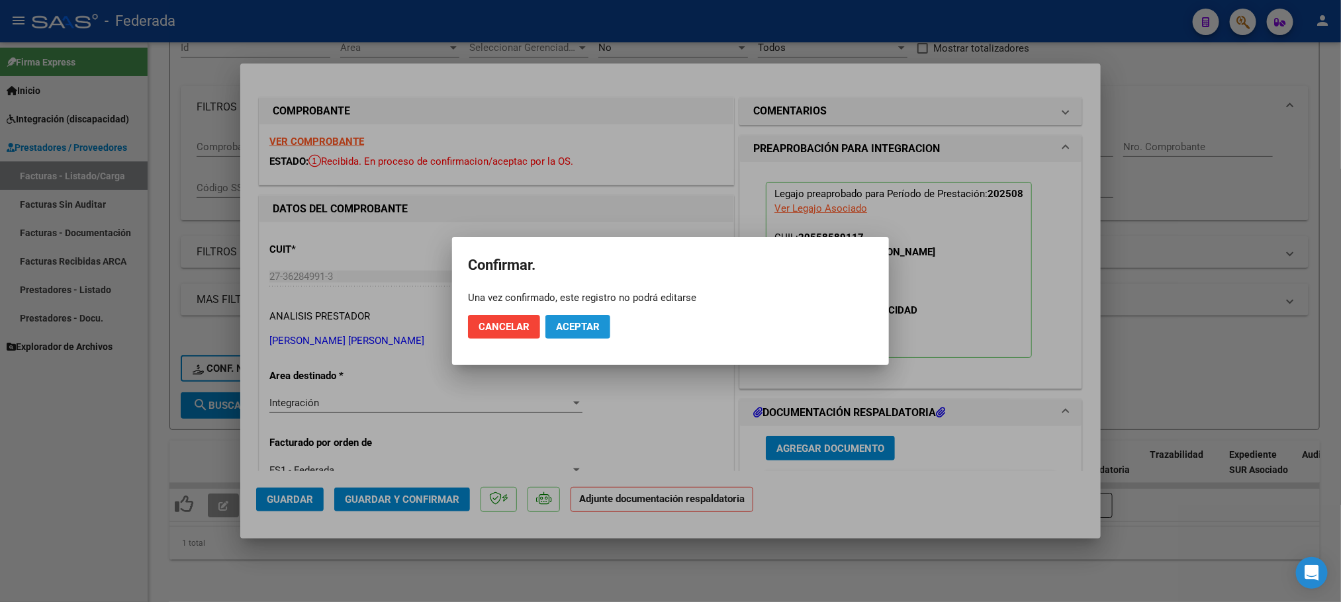
click at [598, 332] on span "Aceptar" at bounding box center [578, 327] width 44 height 12
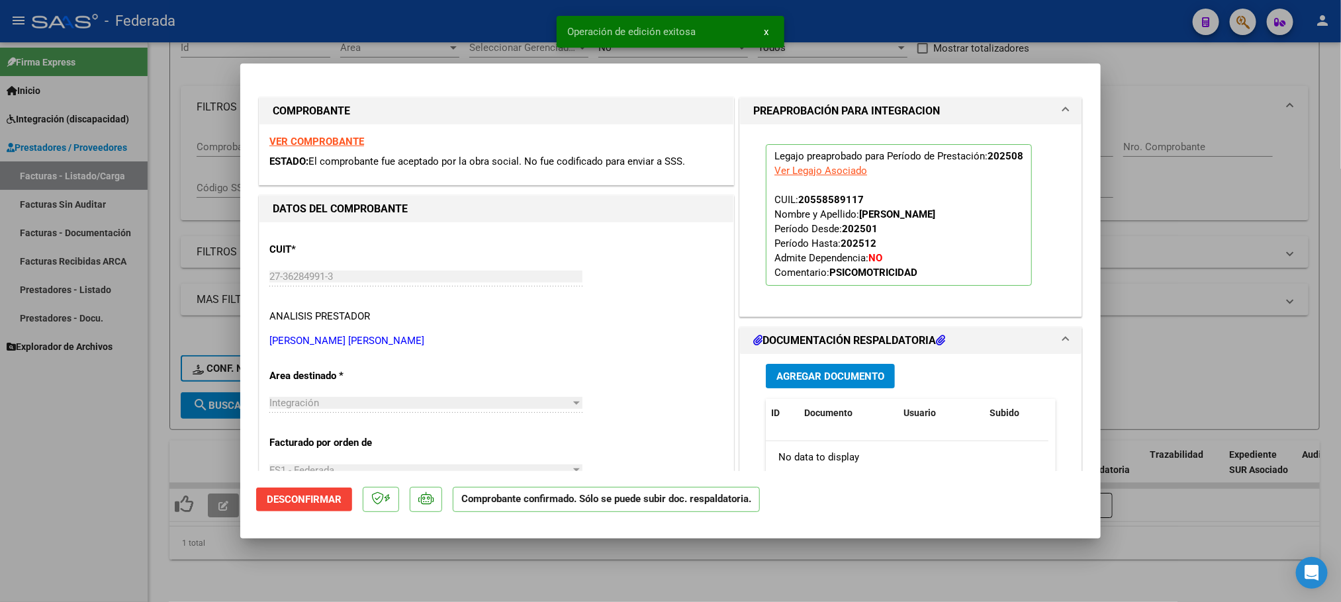
click at [398, 578] on div at bounding box center [670, 301] width 1341 height 602
type input "$ 0,00"
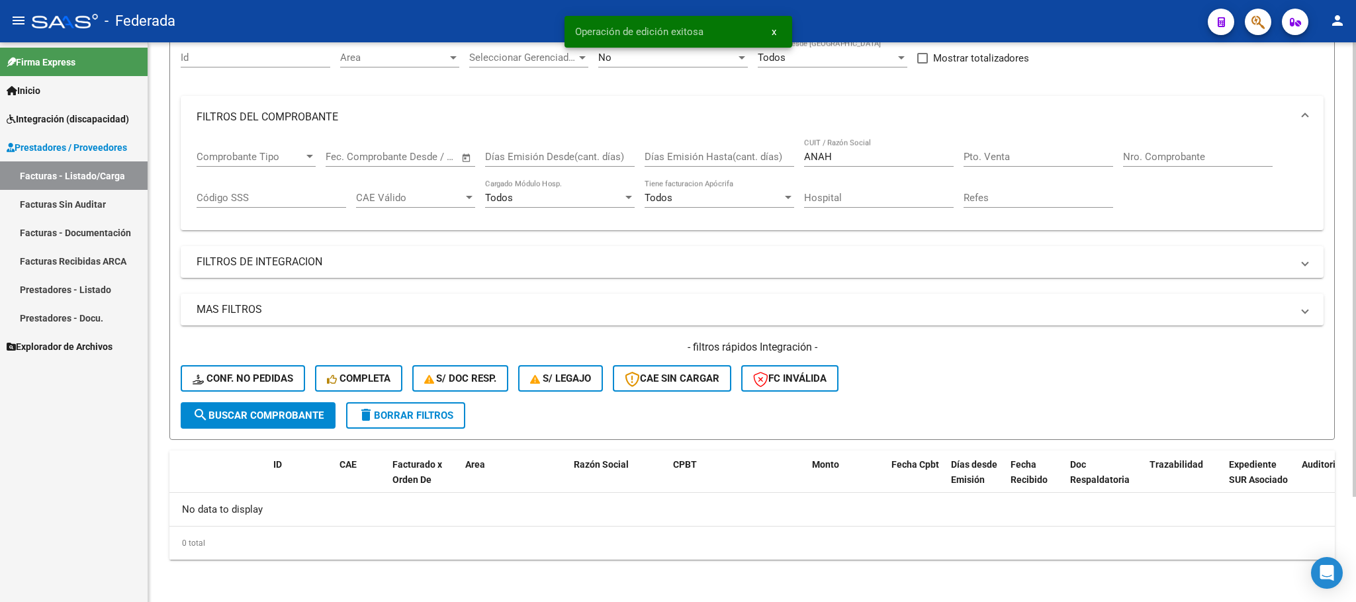
scroll to position [130, 0]
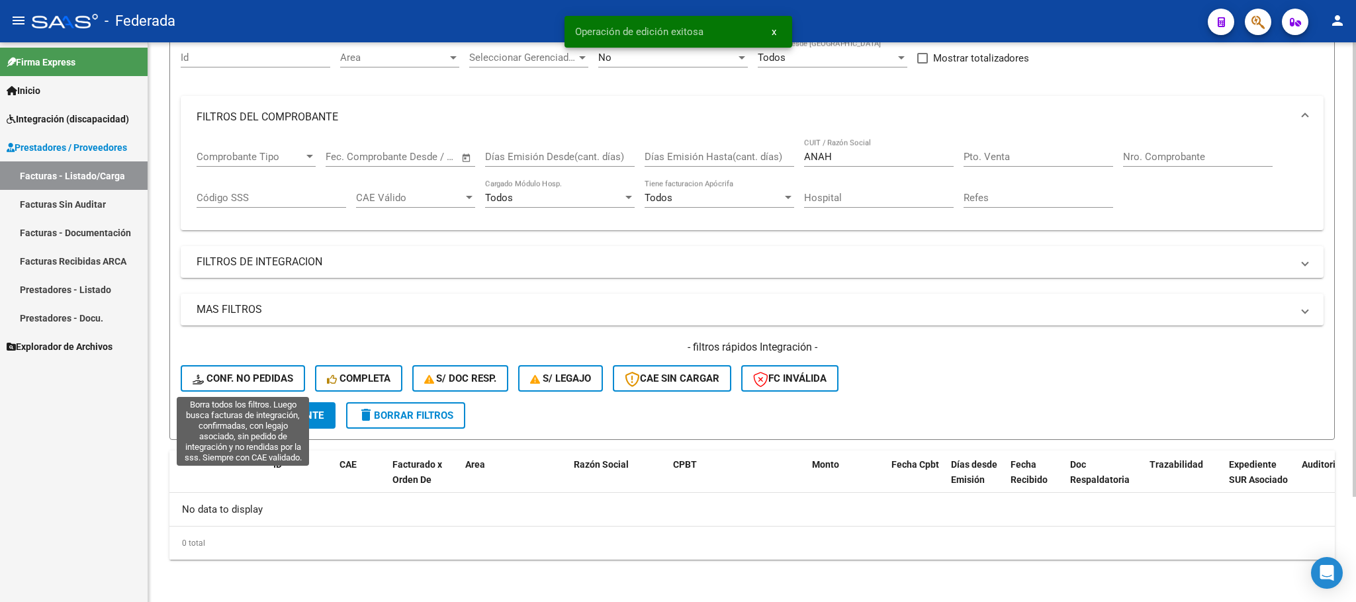
click at [281, 374] on span "Conf. no pedidas" at bounding box center [243, 379] width 101 height 12
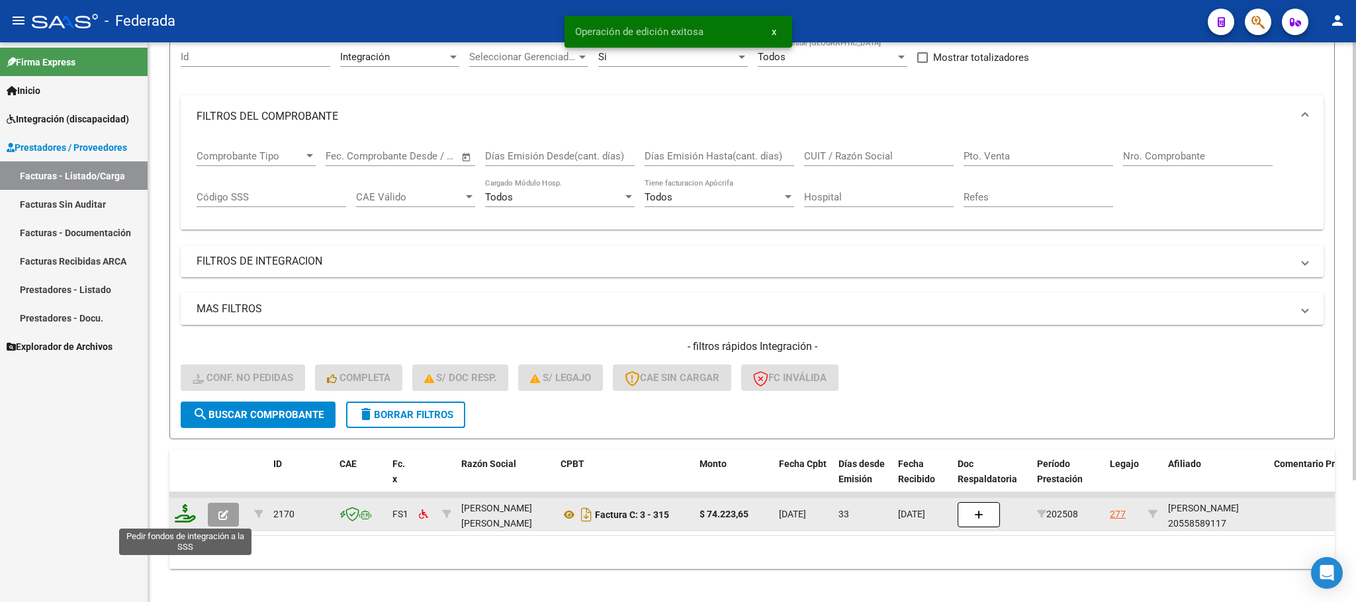
click at [183, 513] on icon at bounding box center [185, 513] width 21 height 19
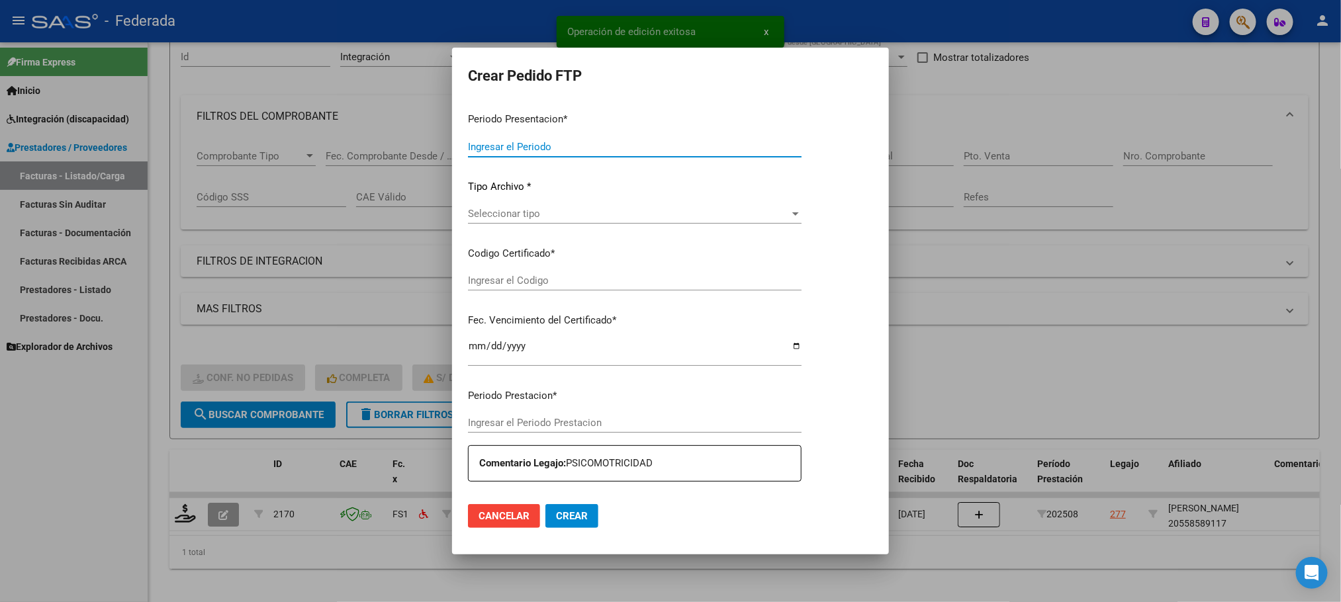
type input "202509"
type input "202508"
type input "$ 74.223,65"
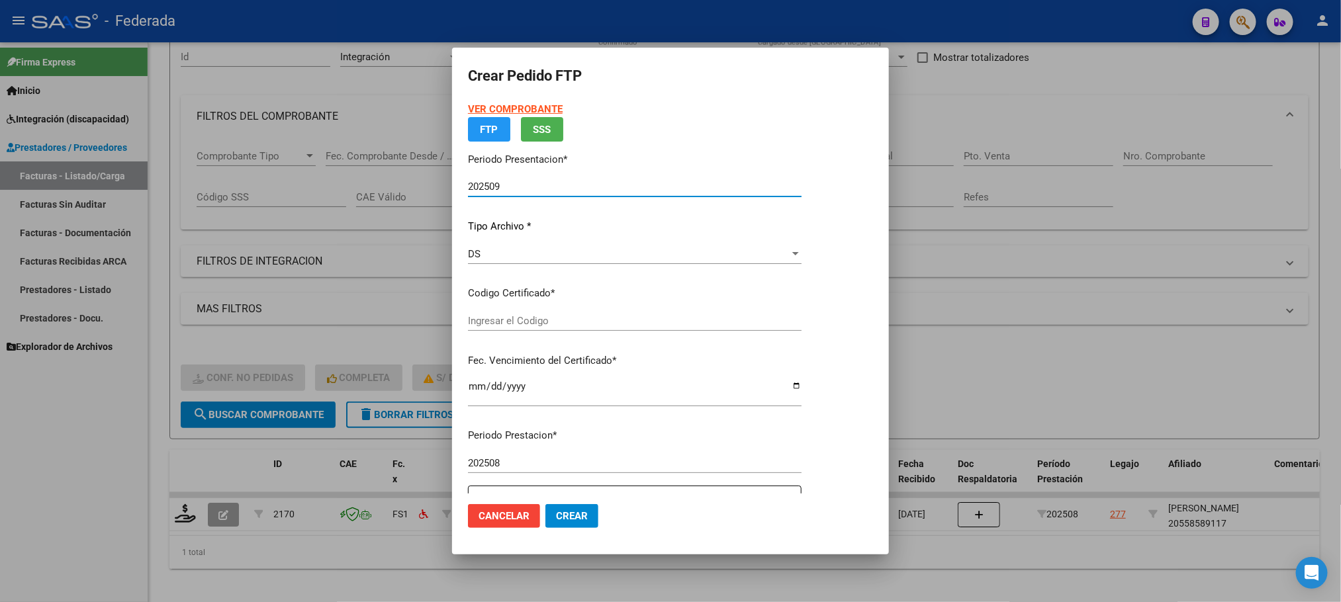
type input "ARG02000558589112024121620271216LA236"
type input "[DATE]"
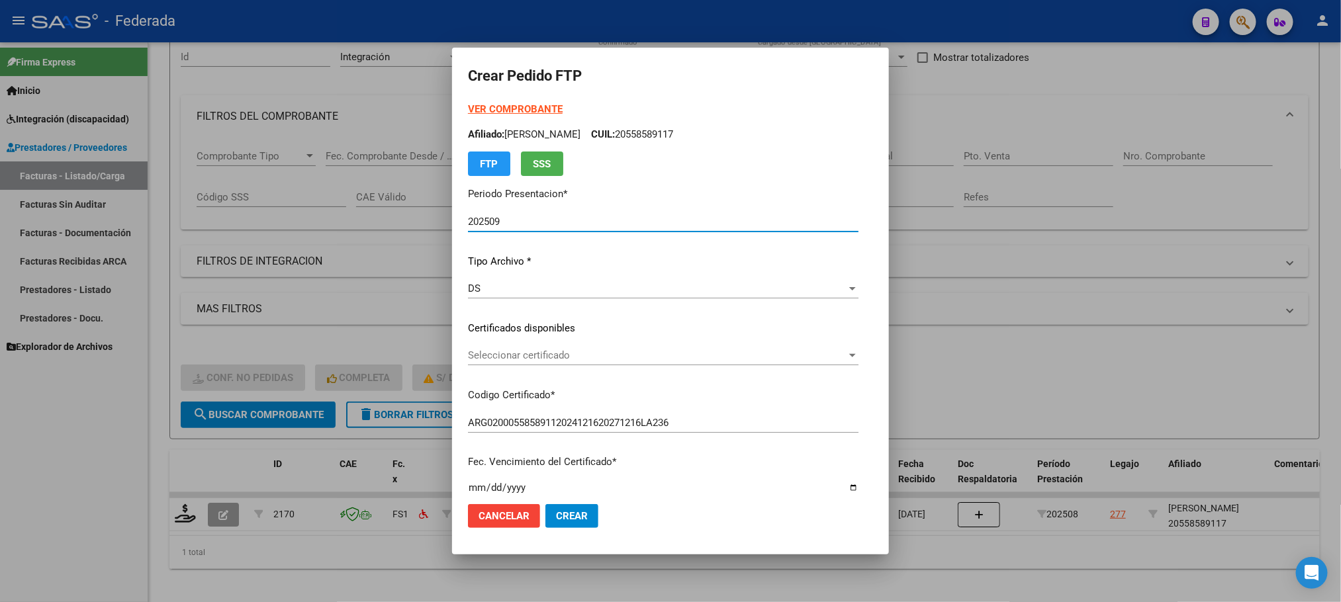
scroll to position [99, 0]
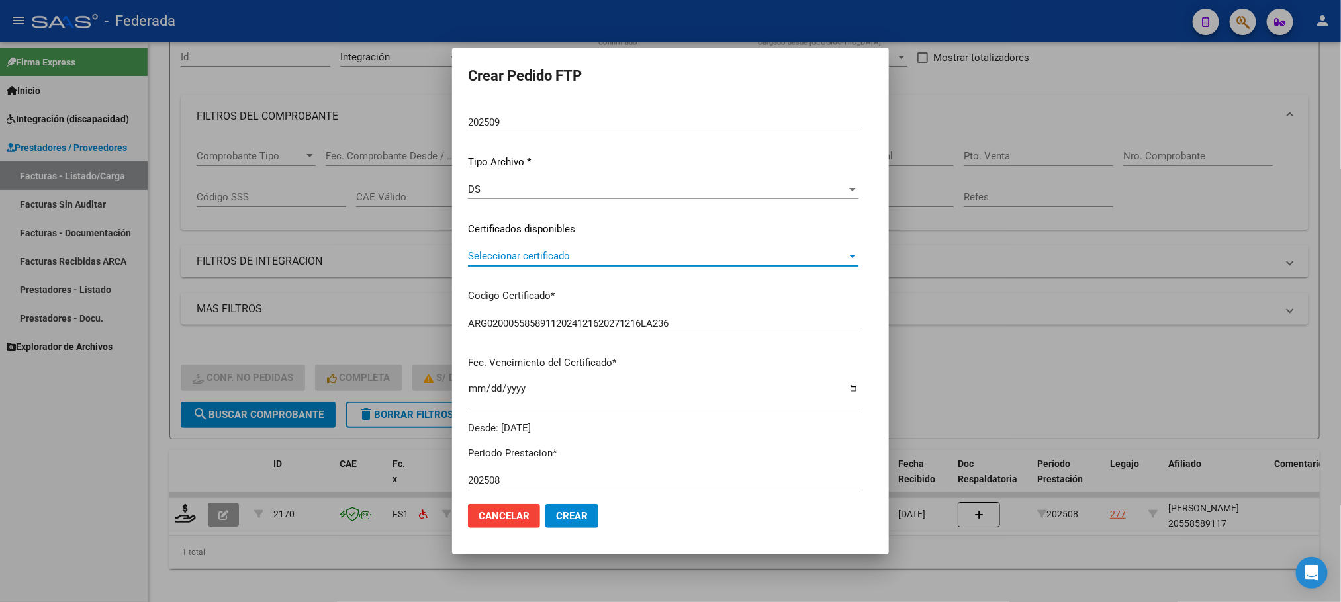
click at [485, 260] on span "Seleccionar certificado" at bounding box center [657, 256] width 378 height 12
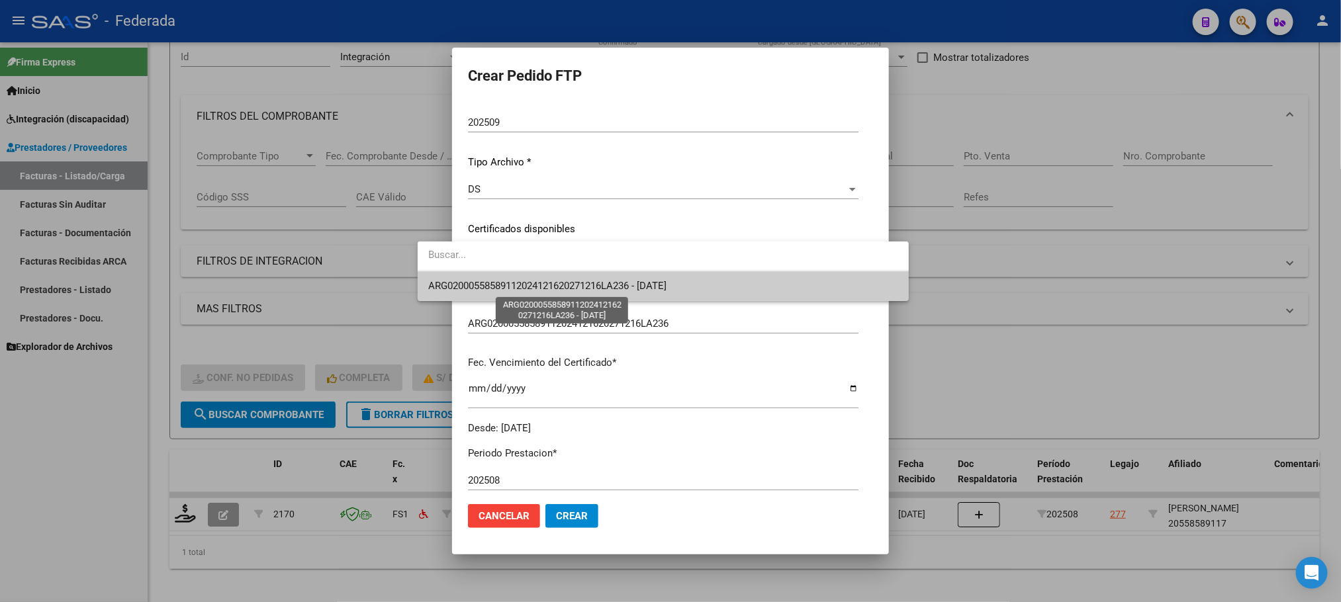
click at [487, 286] on span "ARG02000558589112024121620271216LA236 - [DATE]" at bounding box center [547, 286] width 238 height 12
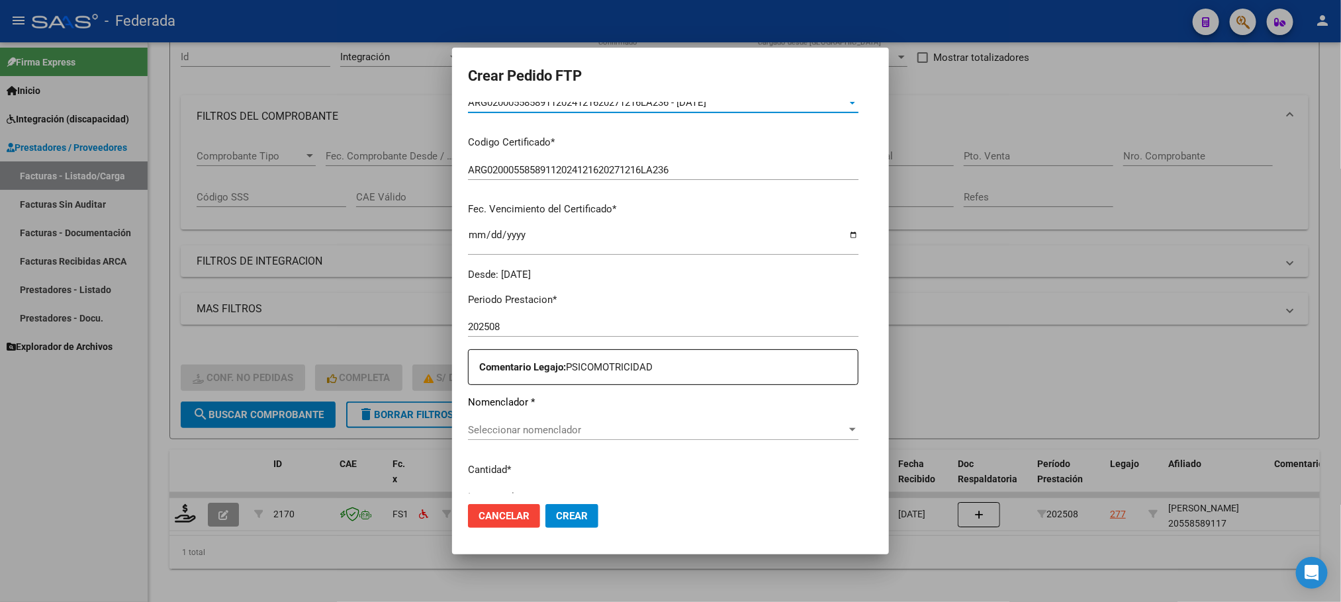
scroll to position [298, 0]
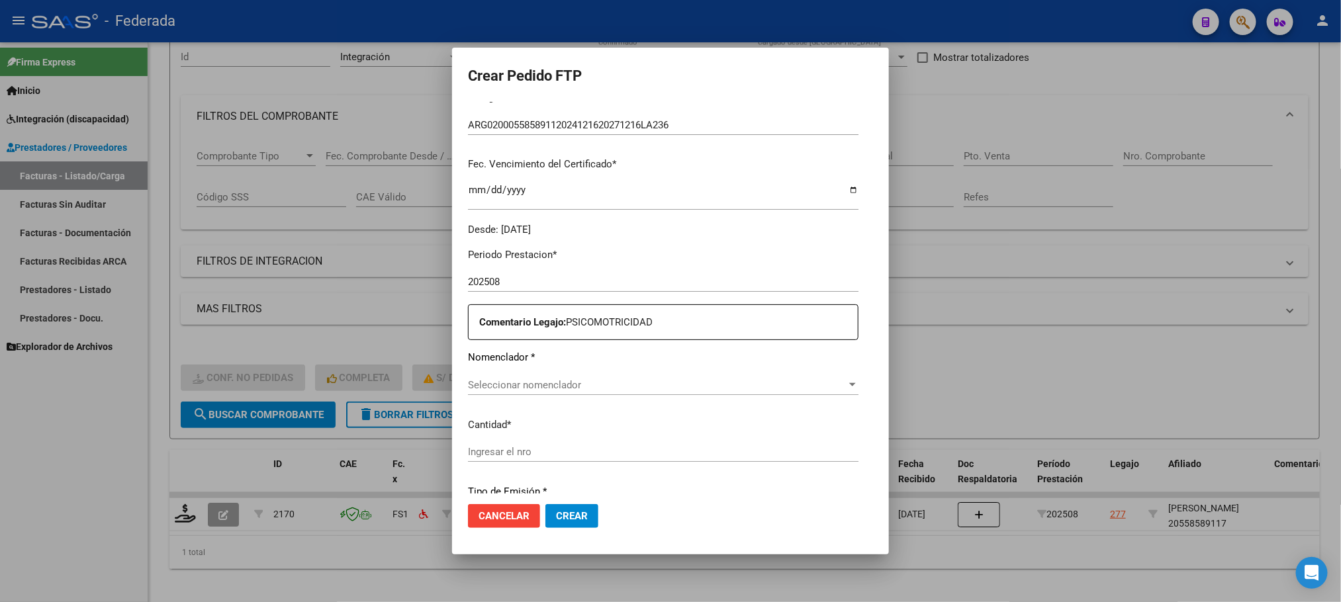
click at [479, 390] on span "Seleccionar nomenclador" at bounding box center [657, 385] width 378 height 12
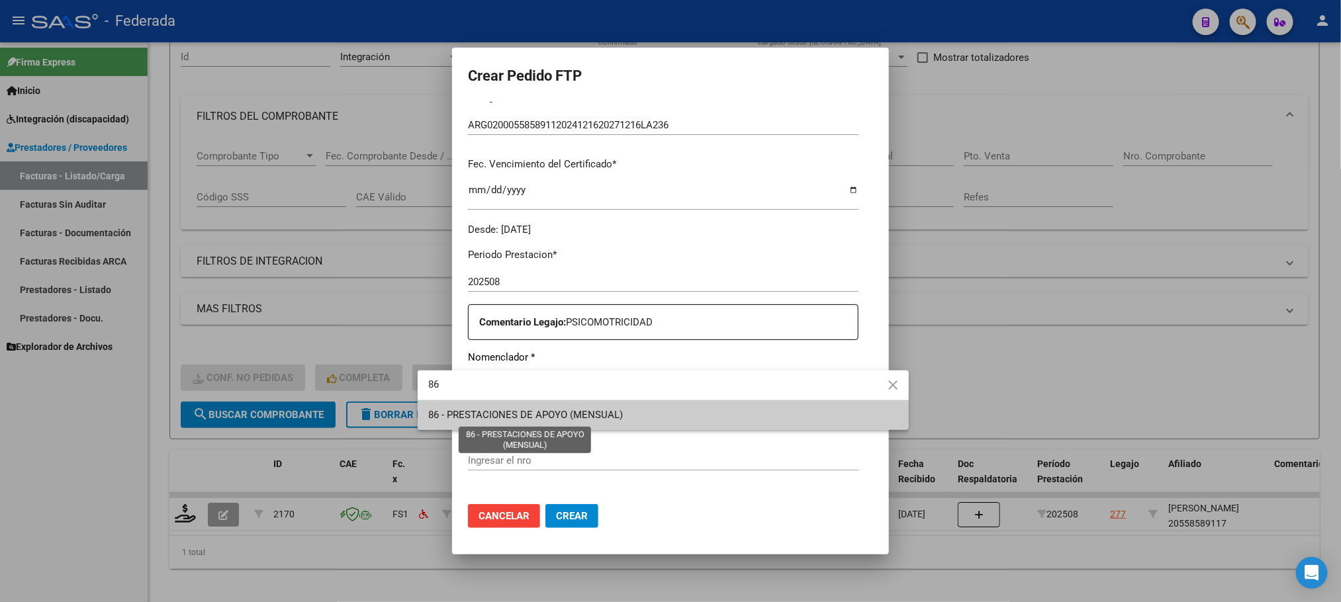
type input "86"
click at [483, 417] on span "86 - PRESTACIONES DE APOYO (MENSUAL)" at bounding box center [525, 415] width 195 height 12
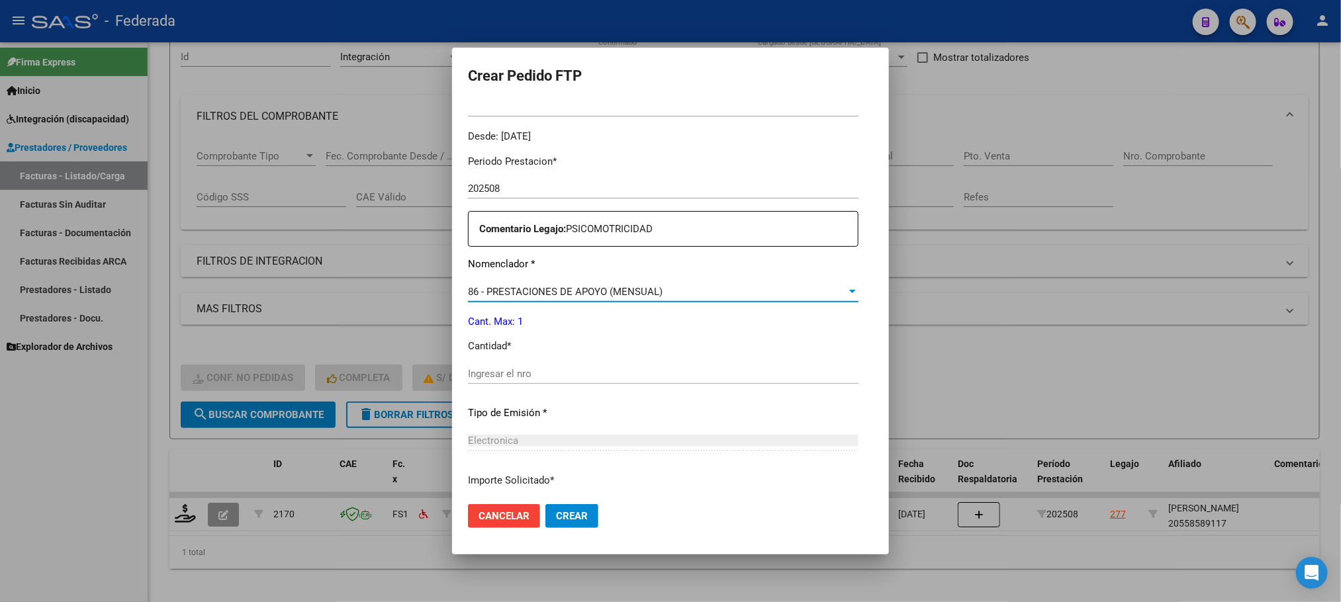
scroll to position [496, 0]
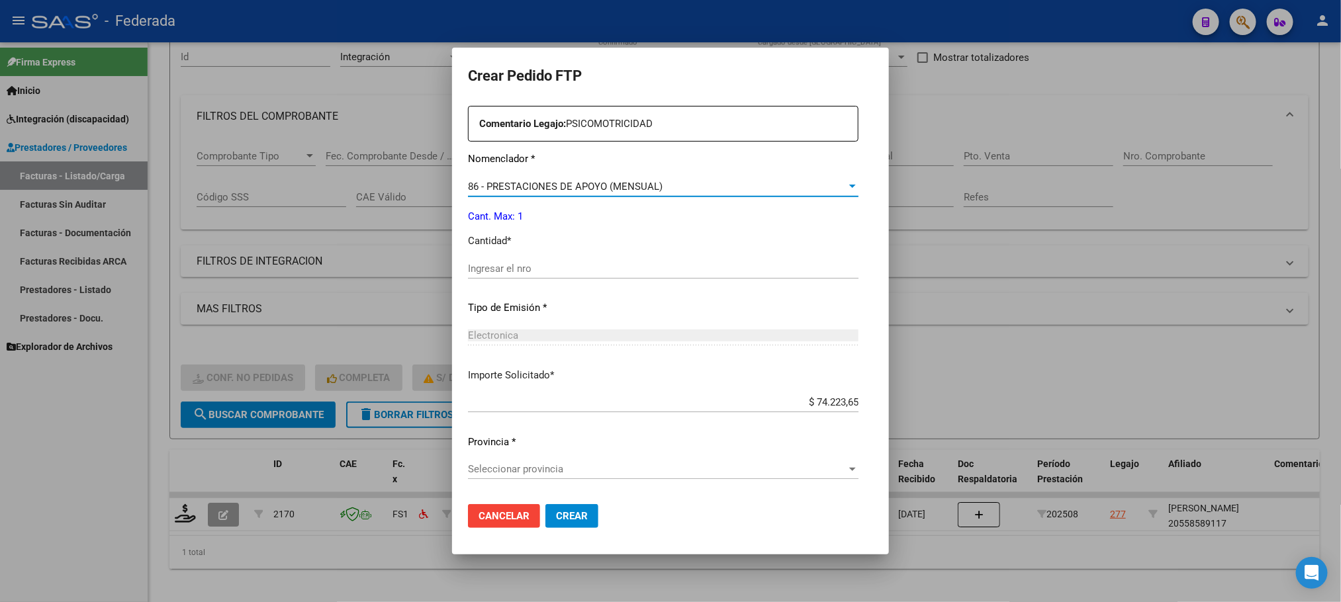
click at [489, 274] on input "Ingresar el nro" at bounding box center [663, 269] width 390 height 12
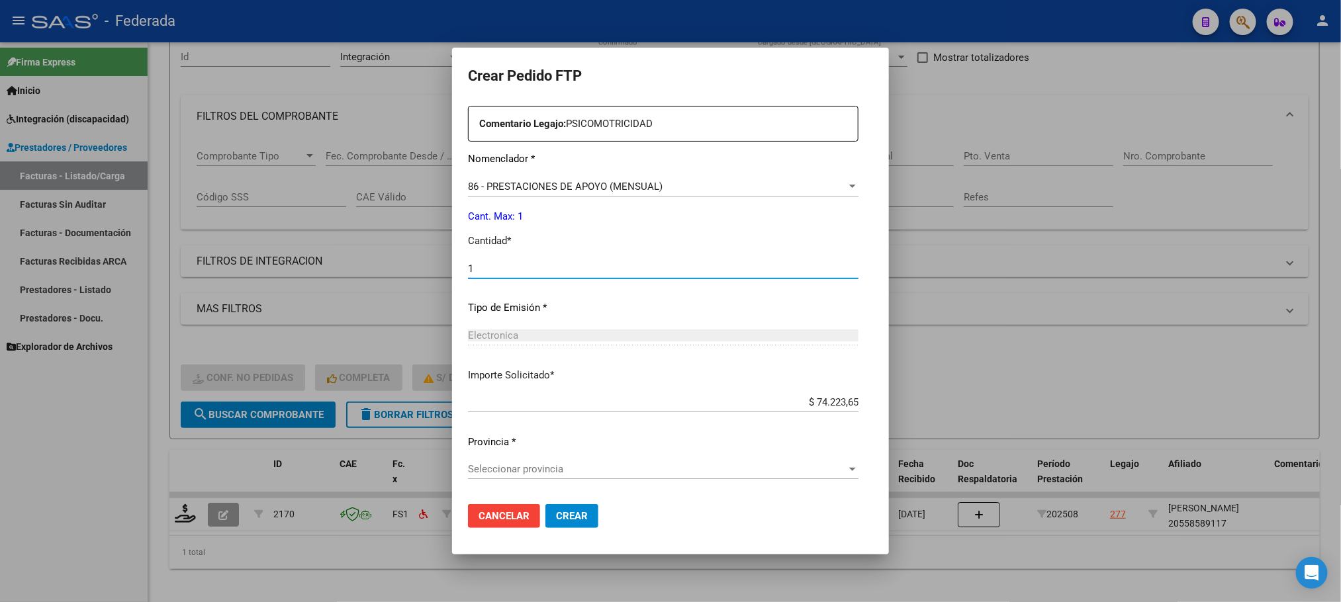
scroll to position [628, 0]
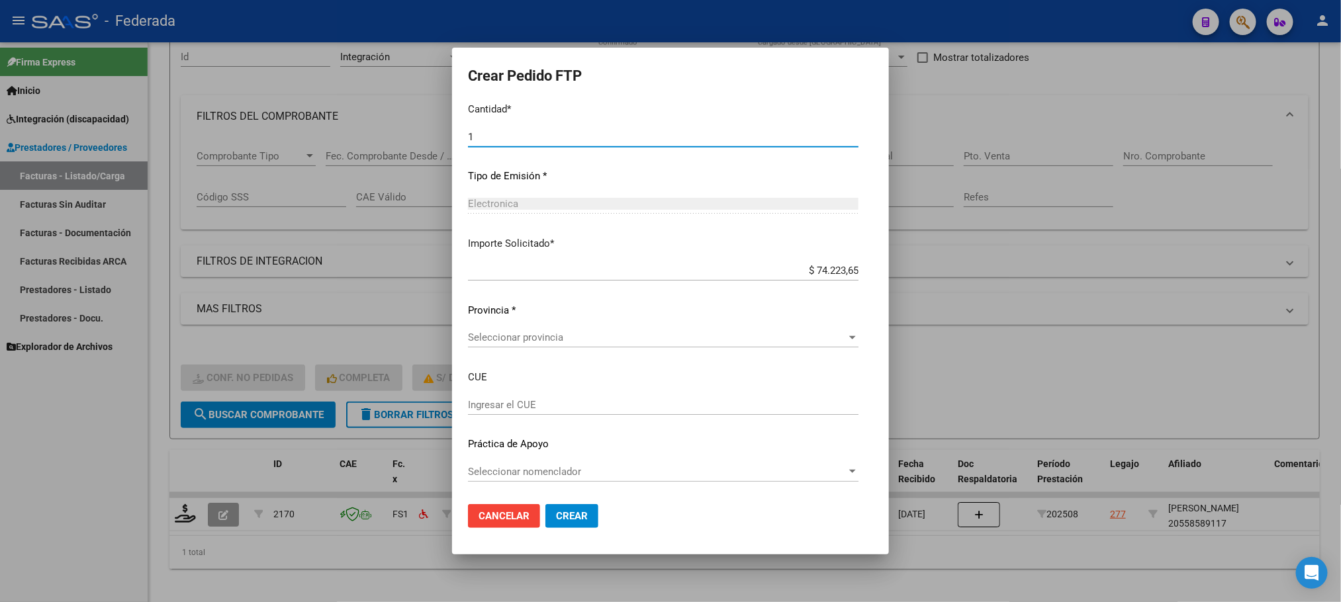
type input "1"
click at [497, 330] on div "Seleccionar provincia Seleccionar provincia" at bounding box center [663, 338] width 390 height 20
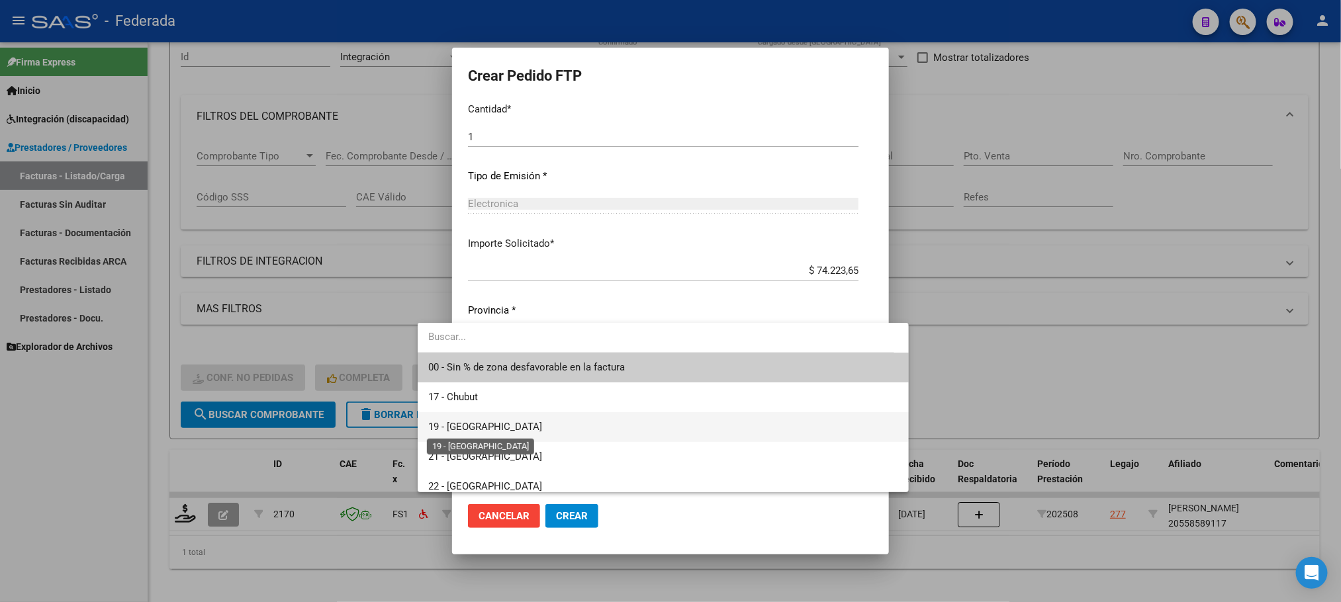
click at [482, 425] on span "19 - [GEOGRAPHIC_DATA]" at bounding box center [485, 427] width 114 height 12
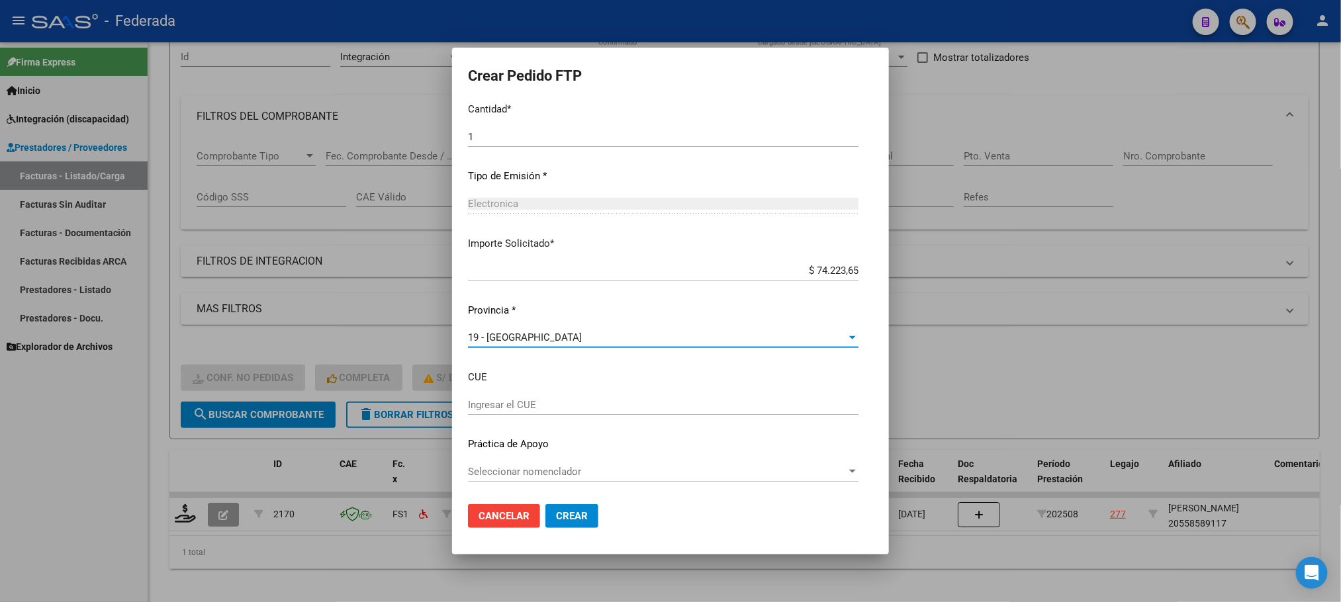
click at [556, 514] on span "Crear" at bounding box center [572, 516] width 32 height 12
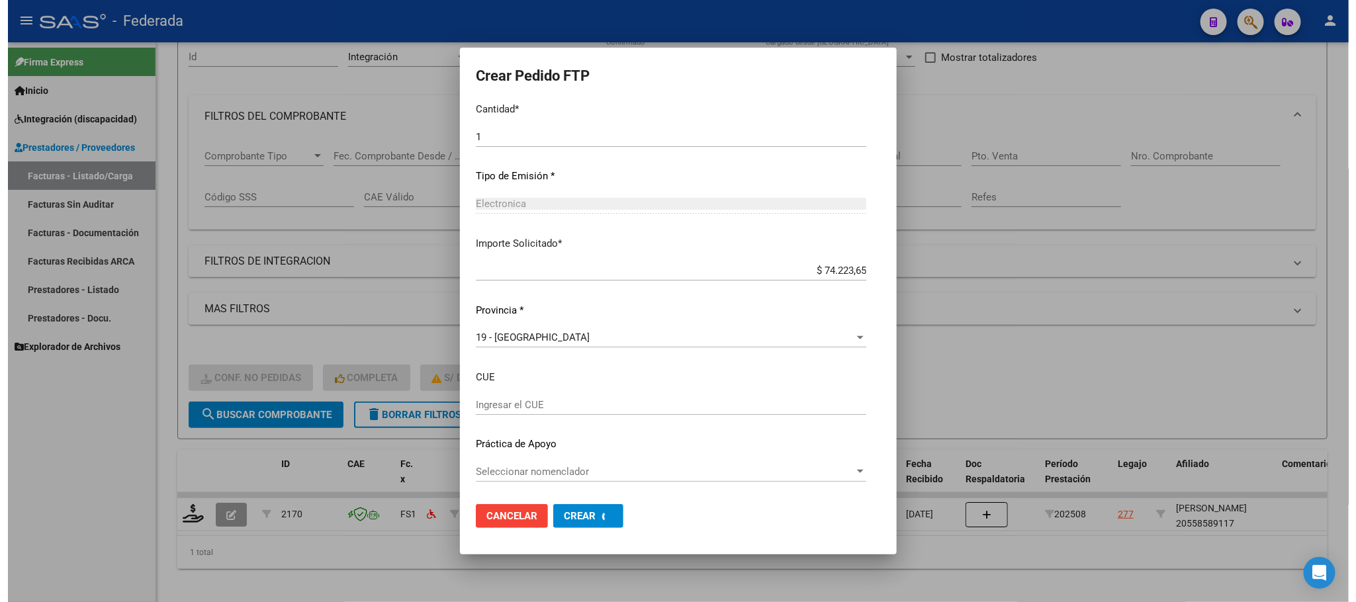
scroll to position [0, 0]
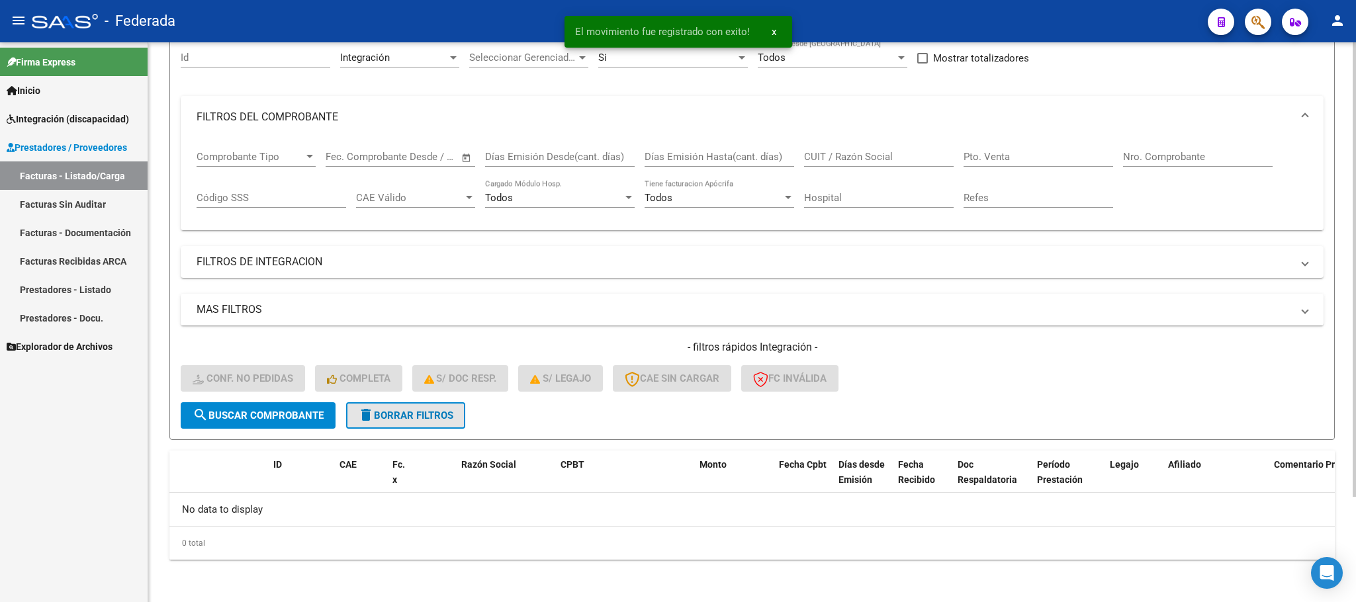
click at [435, 419] on span "delete Borrar Filtros" at bounding box center [405, 416] width 95 height 12
